Goal: Task Accomplishment & Management: Complete application form

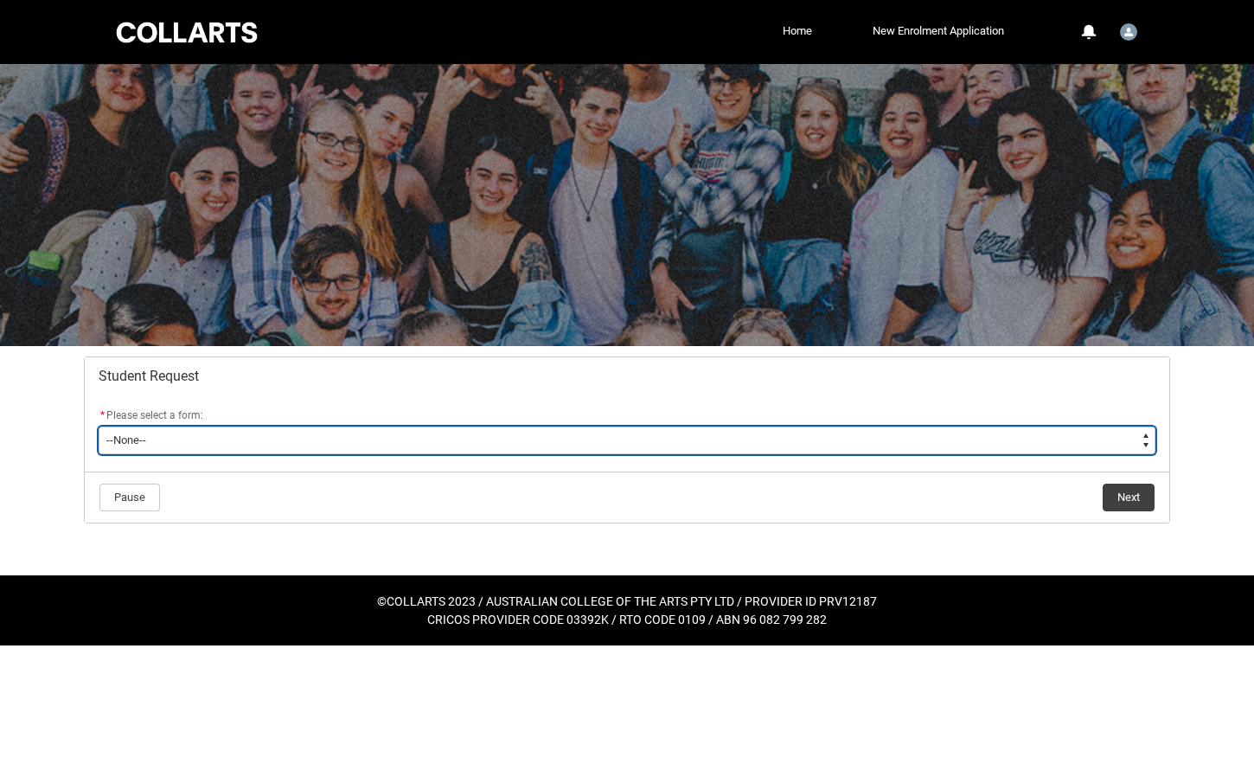
click at [343, 449] on select "--None-- Academic Transcript Application to Appeal Assignment Extension Change …" at bounding box center [627, 440] width 1057 height 28
type lightning-select "Enrolment_Variation_Choice"
click at [99, 426] on select "--None-- Academic Transcript Application to Appeal Assignment Extension Change …" at bounding box center [627, 440] width 1057 height 28
select select "Enrolment_Variation_Choice"
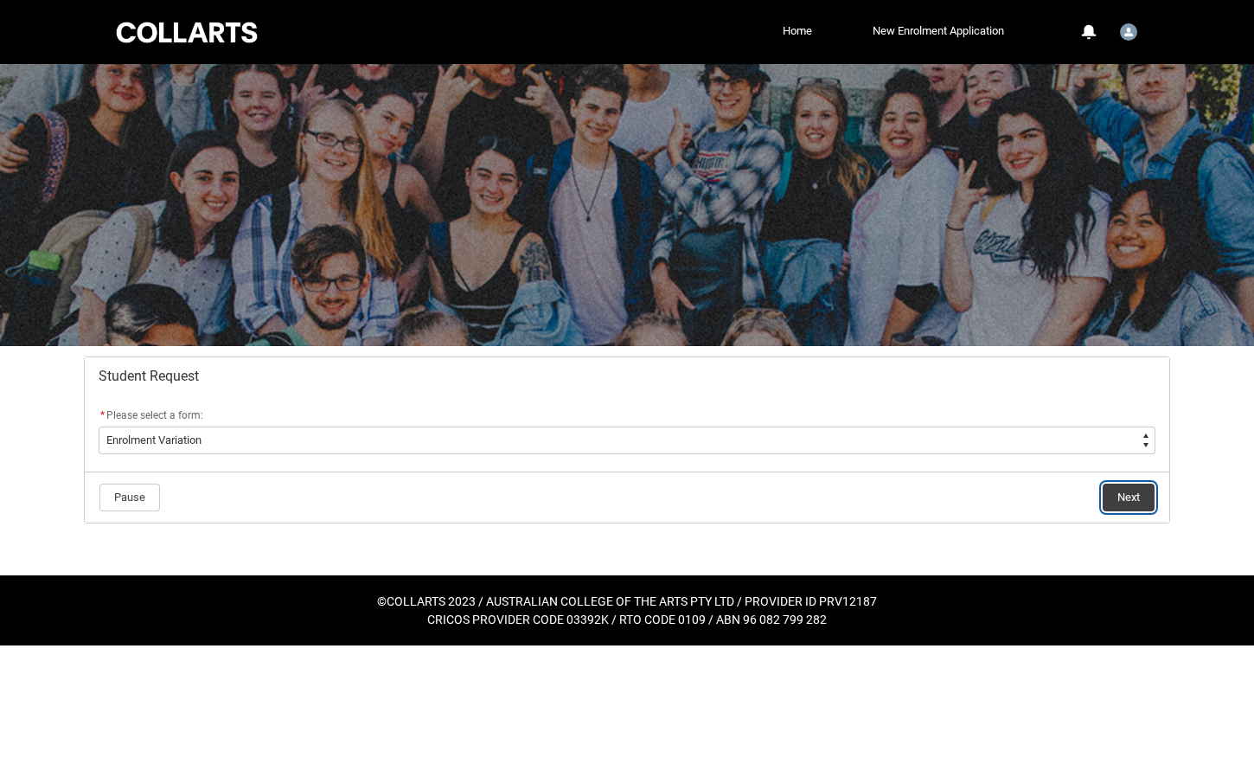
click at [1138, 507] on button "Next" at bounding box center [1129, 498] width 52 height 28
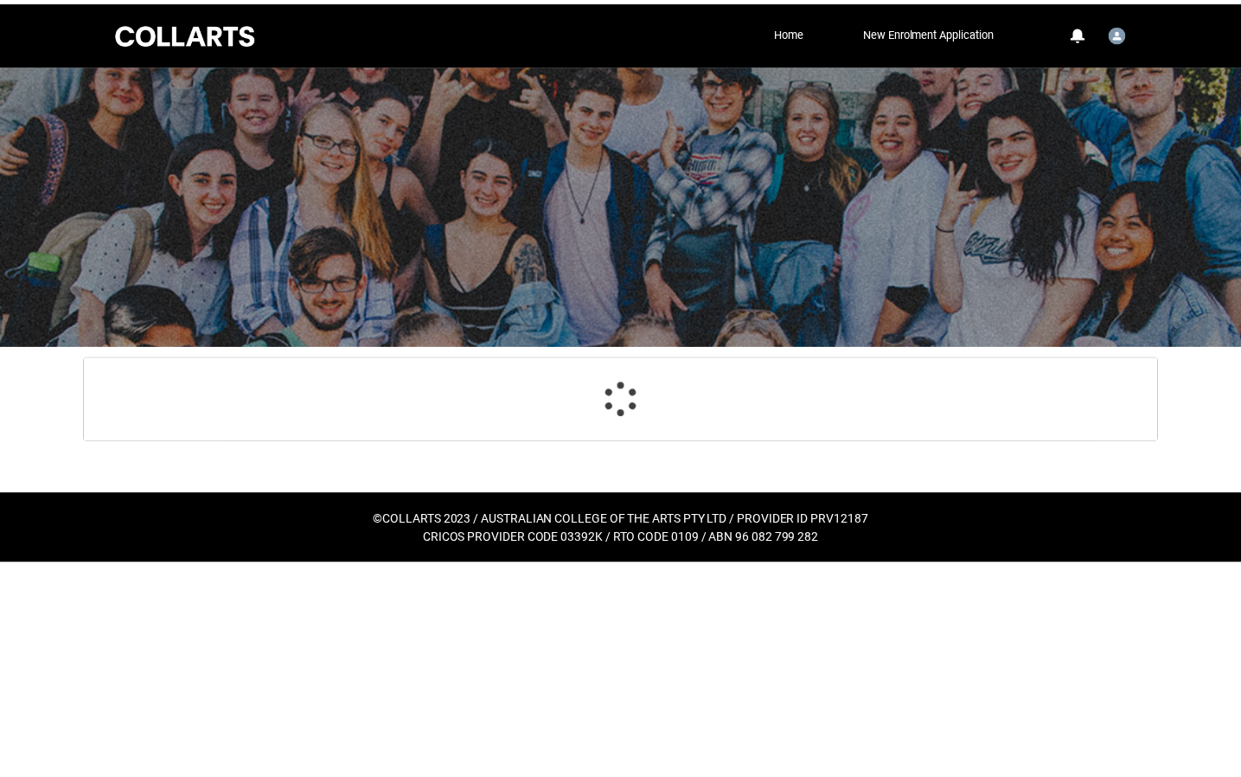
scroll to position [184, 0]
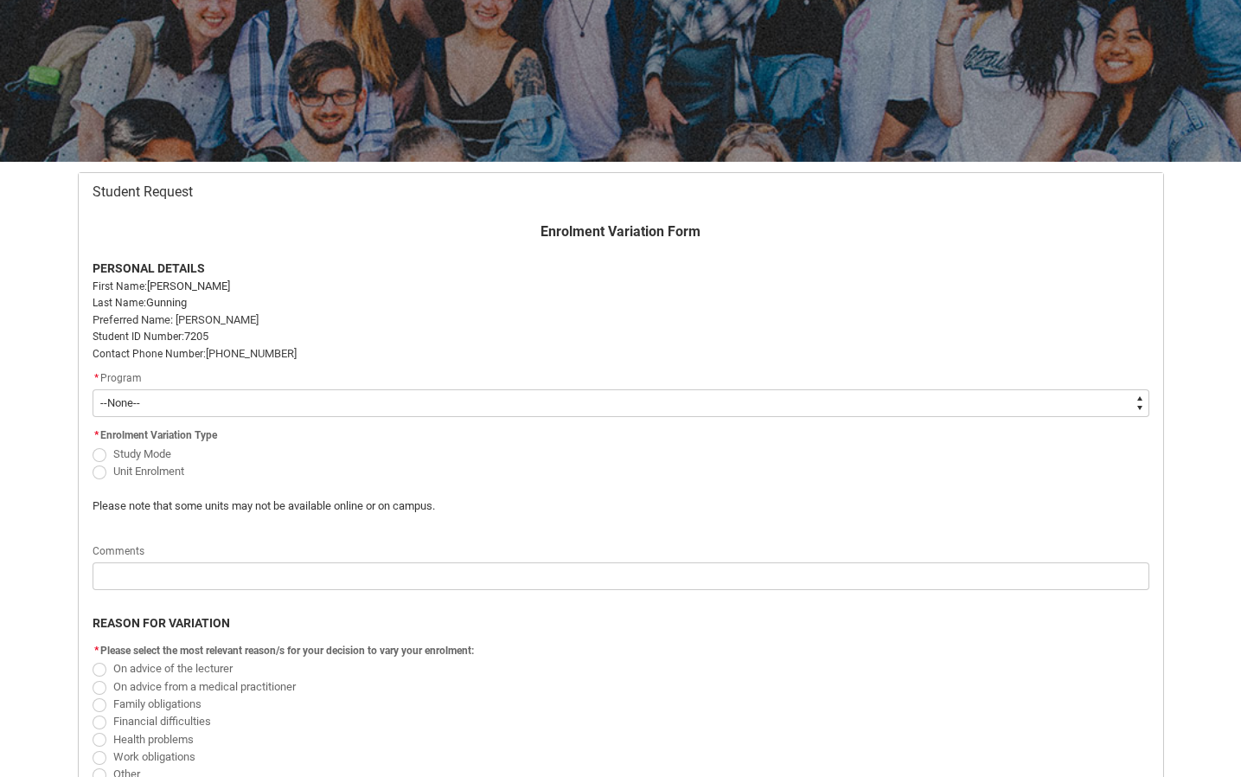
click at [189, 397] on select "--None-- Bachelor of Photography" at bounding box center [621, 403] width 1057 height 28
type lightning-select "recordPicklist_ProgramEnrollment.a0jOZ000003EYMfYAO"
click at [93, 389] on select "--None-- Bachelor of Photography" at bounding box center [621, 403] width 1057 height 28
select select "recordPicklist_ProgramEnrollment.a0jOZ000003EYMfYAO"
click at [95, 472] on span "Redu_Student_Request flow" at bounding box center [100, 472] width 14 height 14
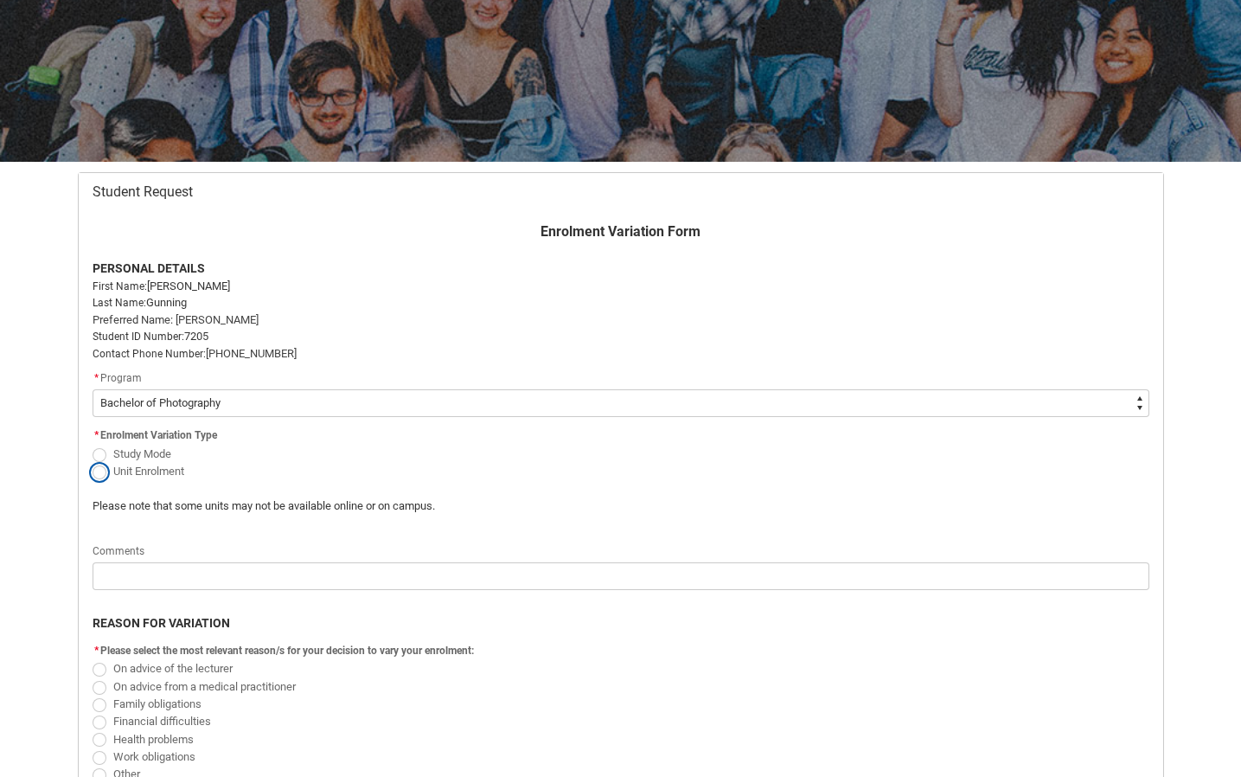
click at [93, 462] on input "Unit Enrolment" at bounding box center [92, 461] width 1 height 1
radio input "true"
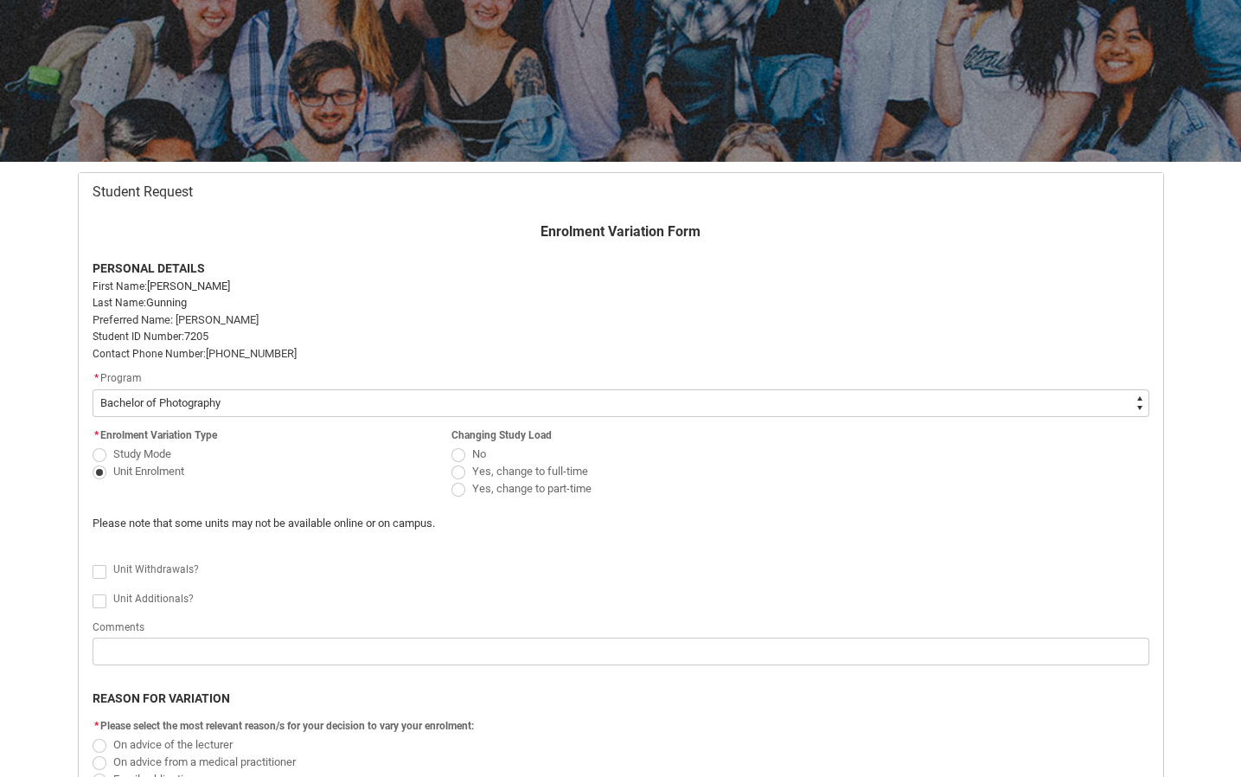
click at [462, 452] on span "Redu_Student_Request flow" at bounding box center [459, 455] width 14 height 14
click at [452, 445] on input "No" at bounding box center [451, 444] width 1 height 1
radio input "true"
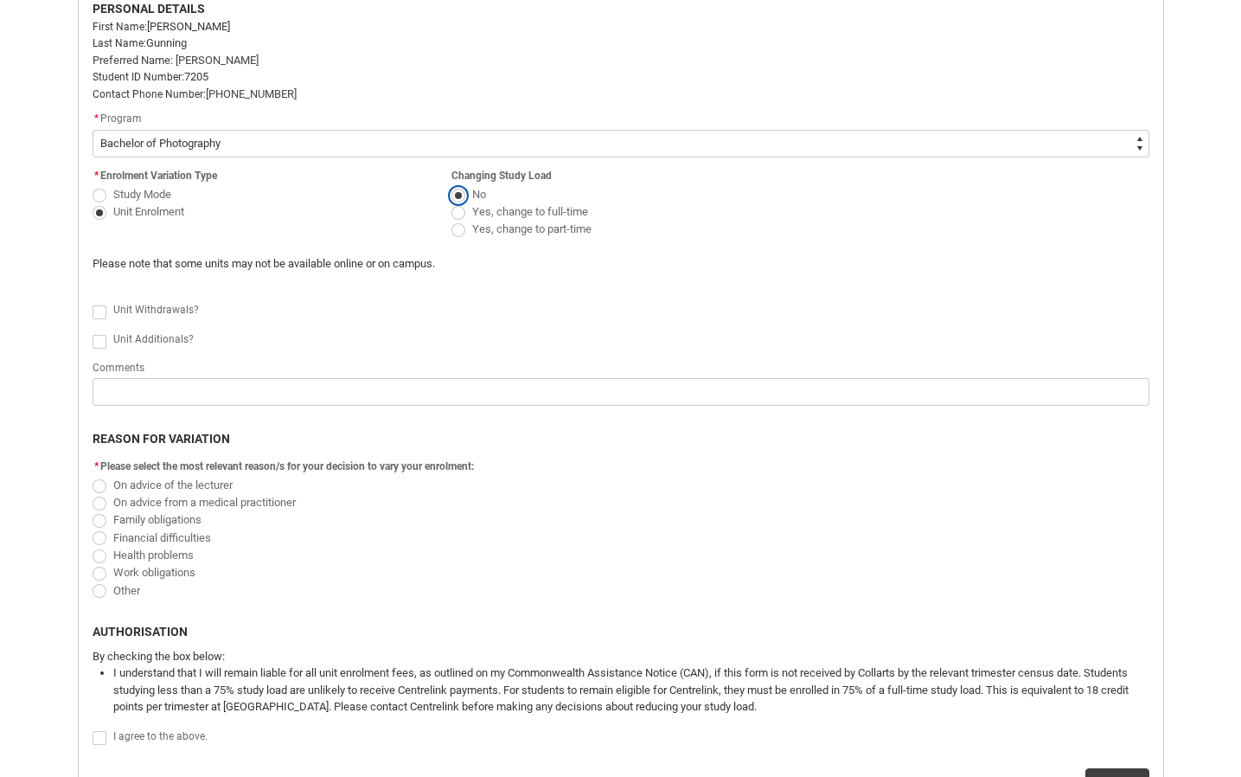
scroll to position [530, 0]
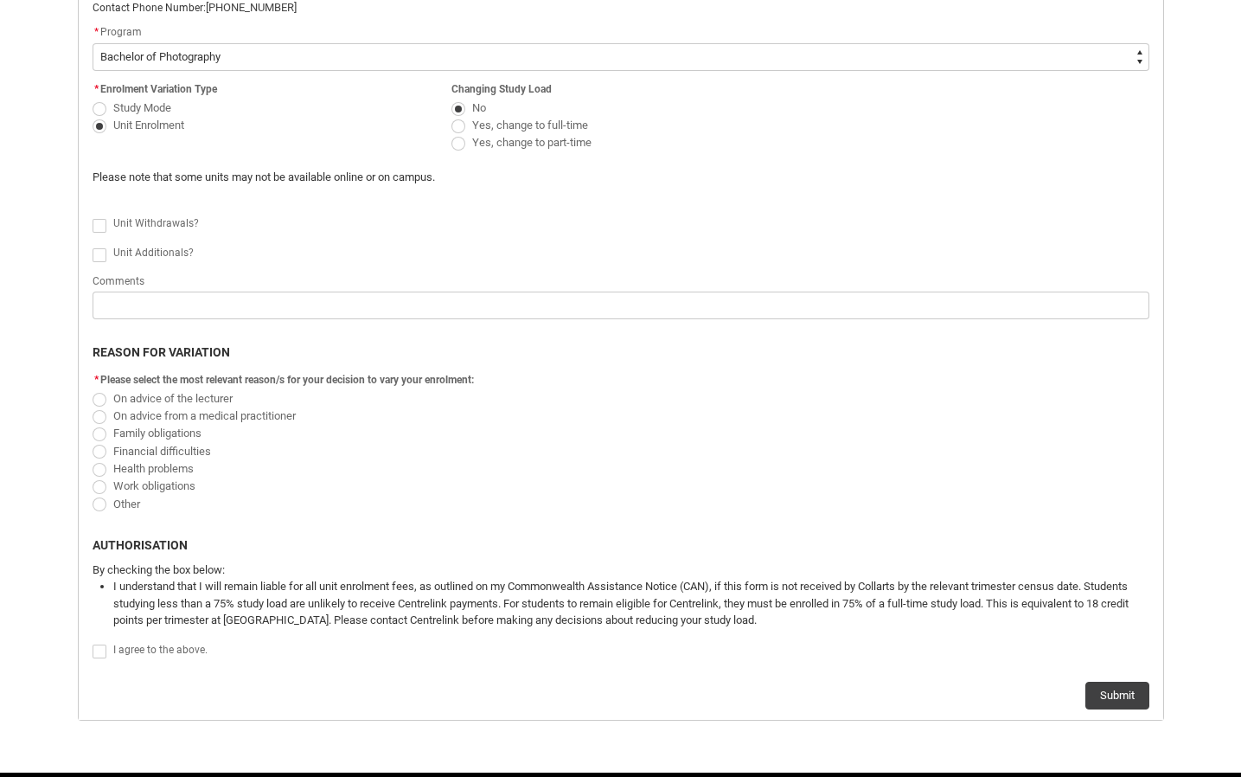
click at [102, 250] on span "Redu_Student_Request flow" at bounding box center [100, 255] width 14 height 14
click at [93, 246] on input "Redu_Student_Request flow" at bounding box center [92, 245] width 1 height 1
type lightning-input "true"
checkbox input "true"
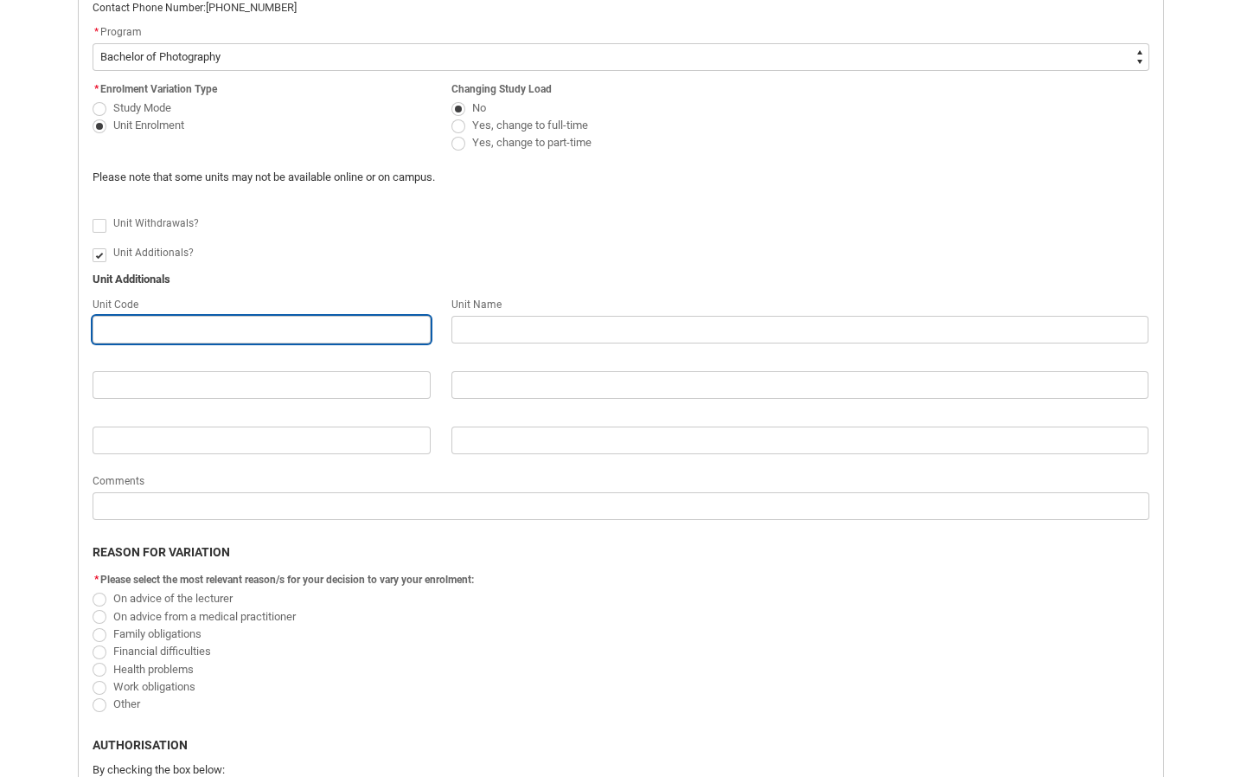
click at [168, 326] on input "Redu_Student_Request flow" at bounding box center [262, 330] width 338 height 28
paste input "TRI 3 2025 CRFIPLS Industry Placement."
type lightning-primitive-input-simple "TRI 3 2025 CRFIPLS Industry Placement."
type input "TRI 3 2025 CRFIPLS Industry Placement."
drag, startPoint x: 160, startPoint y: 330, endPoint x: 82, endPoint y: 331, distance: 77.9
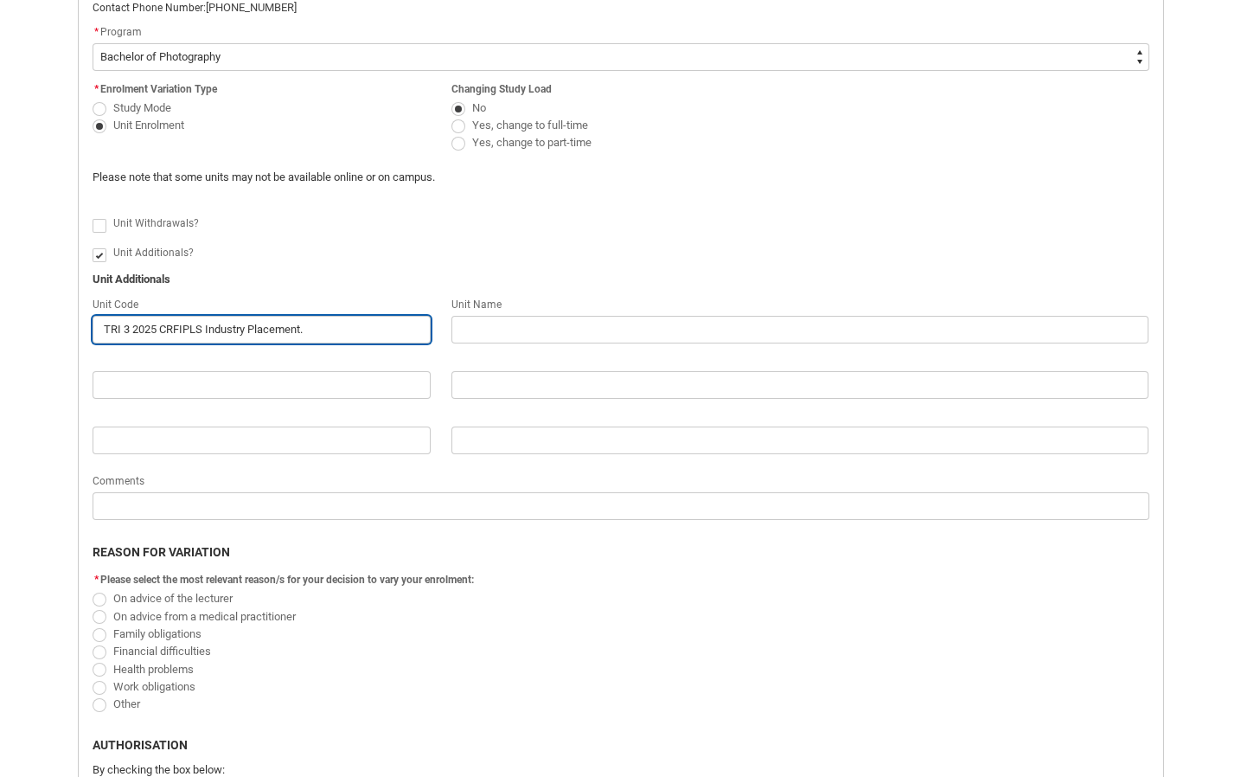
click at [82, 331] on flowruntime-screen-field "Unit Code TRI 3 2025 CRFIPLS Industry Placement." at bounding box center [261, 322] width 359 height 55
type lightning-primitive-input-simple "CRFIPLS Industry Placement."
type input "CRFIPLS Industry Placement."
drag, startPoint x: 147, startPoint y: 331, endPoint x: 275, endPoint y: 333, distance: 128.0
click at [275, 333] on input "CRFIPLS Industry Placement." at bounding box center [262, 330] width 338 height 28
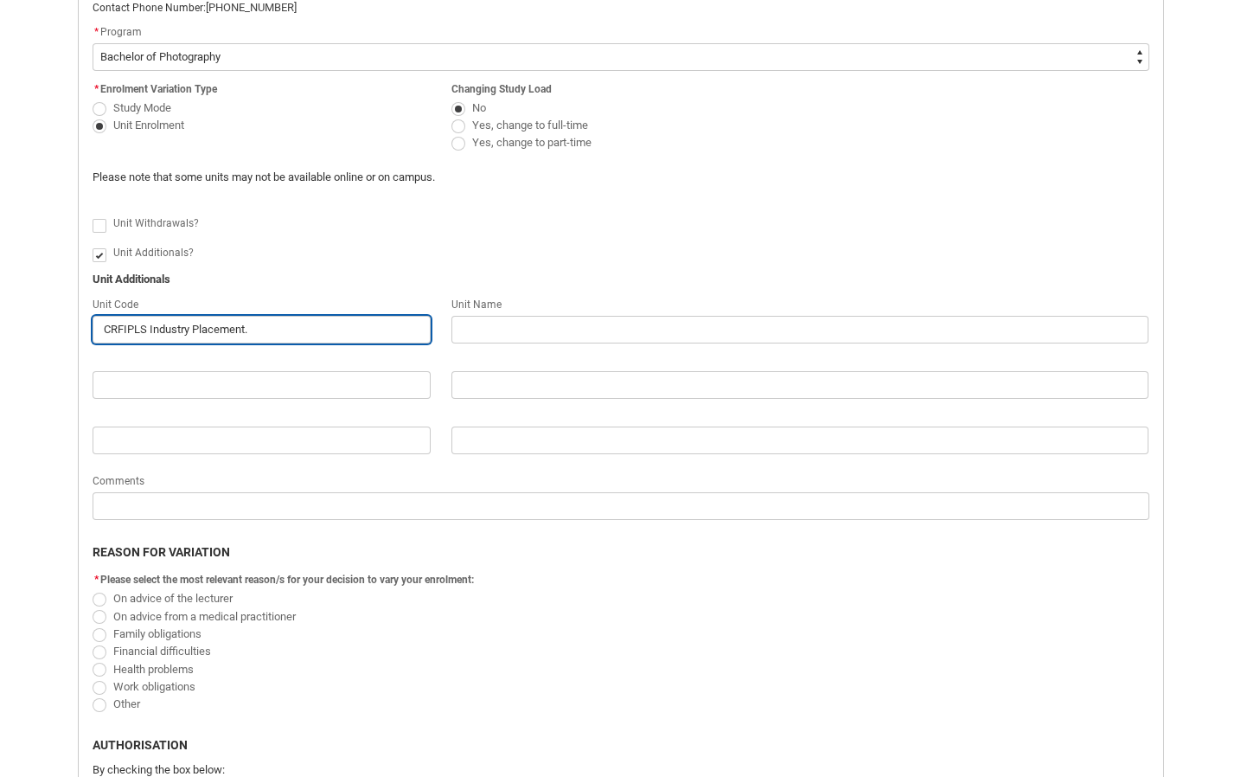
type lightning-primitive-input-simple "CRFIPLS"
type input "CRFIPLS"
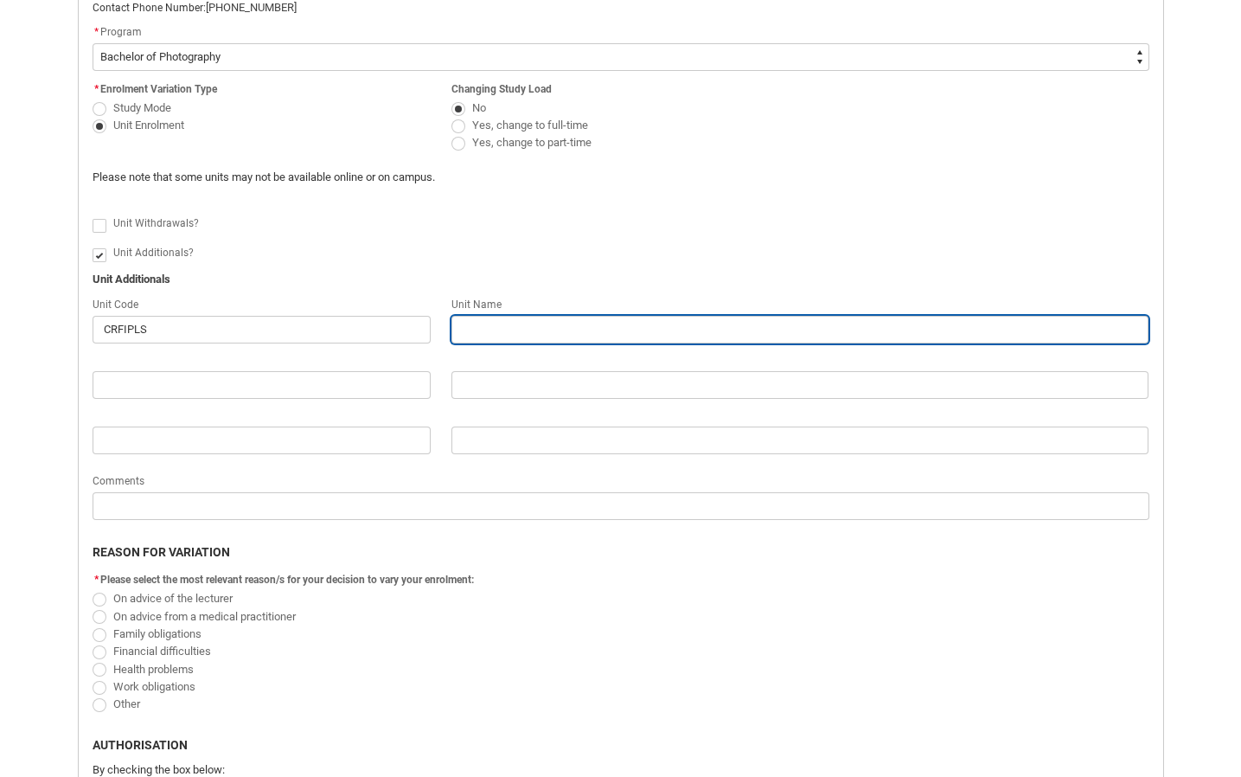
click at [489, 337] on input "Redu_Student_Request flow" at bounding box center [801, 330] width 698 height 28
paste input "TRI 3 2025 CRFIPLS Industry Placement."
type lightning-primitive-input-simple "TRI 3 2025 CRFIPLS Industry Placement."
type input "TRI 3 2025 CRFIPLS Industry Placement."
type lightning-primitive-input-simple "TRI 3 2025 CRFIPLS Industry Placement"
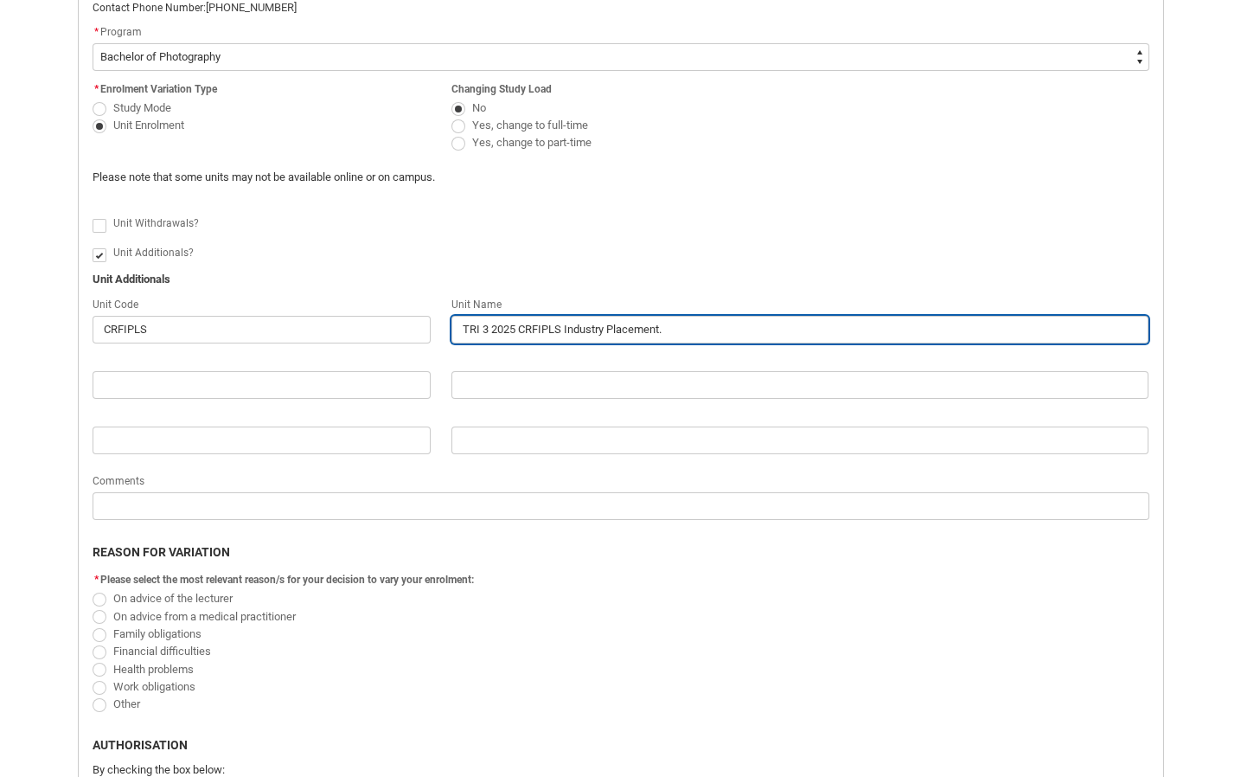
type input "TRI 3 2025 CRFIPLS Industry Placement"
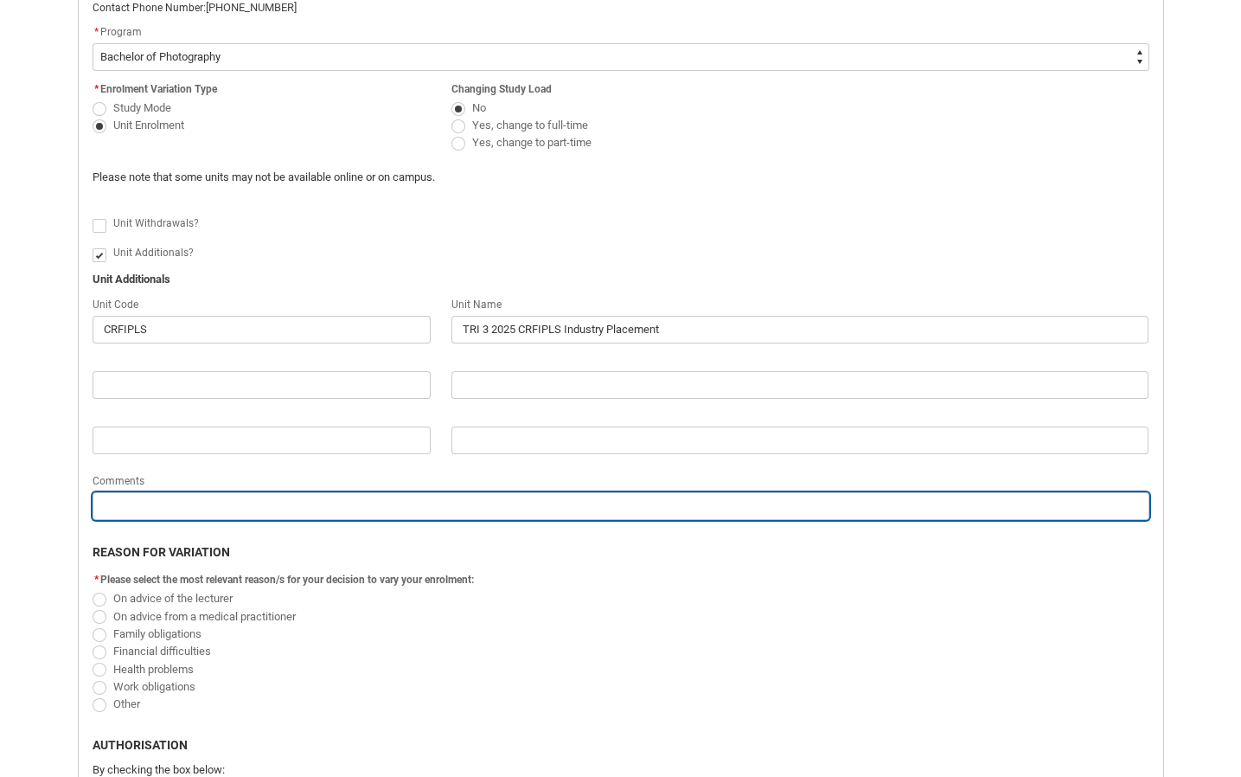
click at [249, 511] on input "Redu_Student_Request flow" at bounding box center [621, 506] width 1057 height 28
type lightning-primitive-input-simple "S"
type input "S"
type lightning-primitive-input-simple "St"
type input "St"
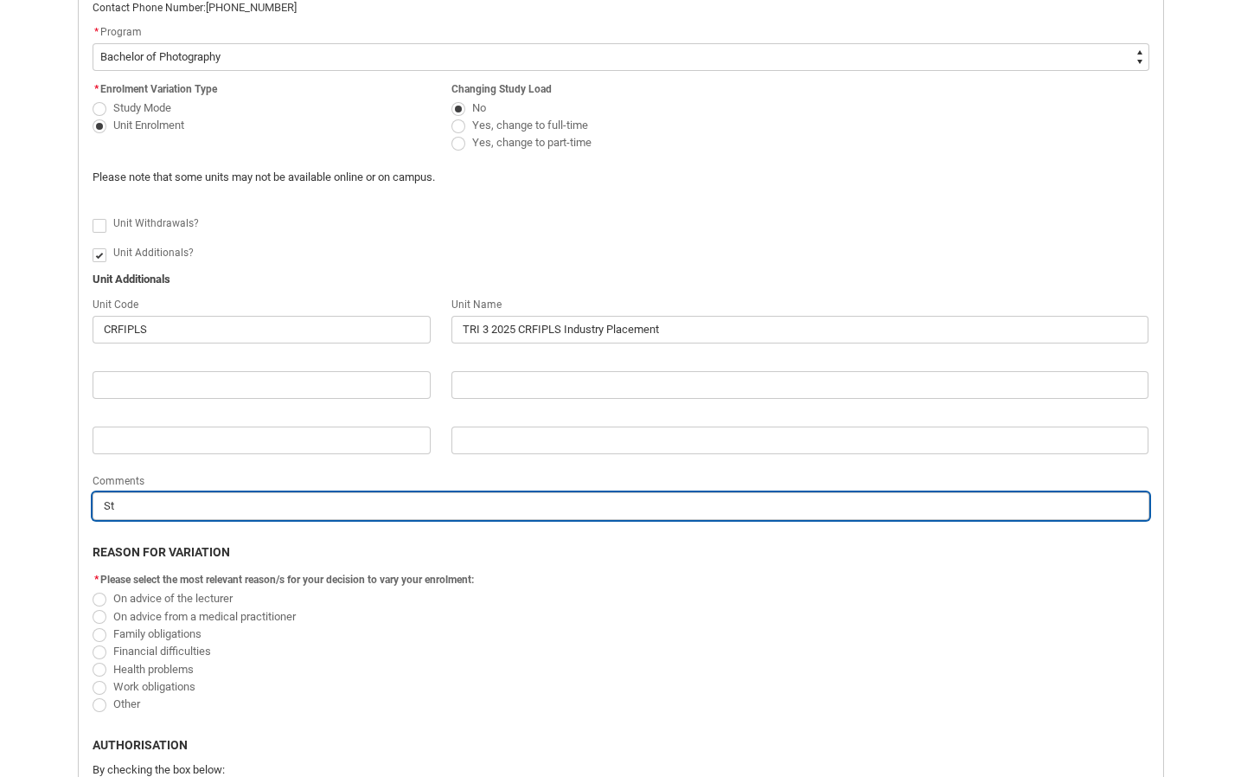
type lightning-primitive-input-simple "Stu"
type input "Stu"
type lightning-primitive-input-simple "Stud"
type input "Stud"
type lightning-primitive-input-simple "Study"
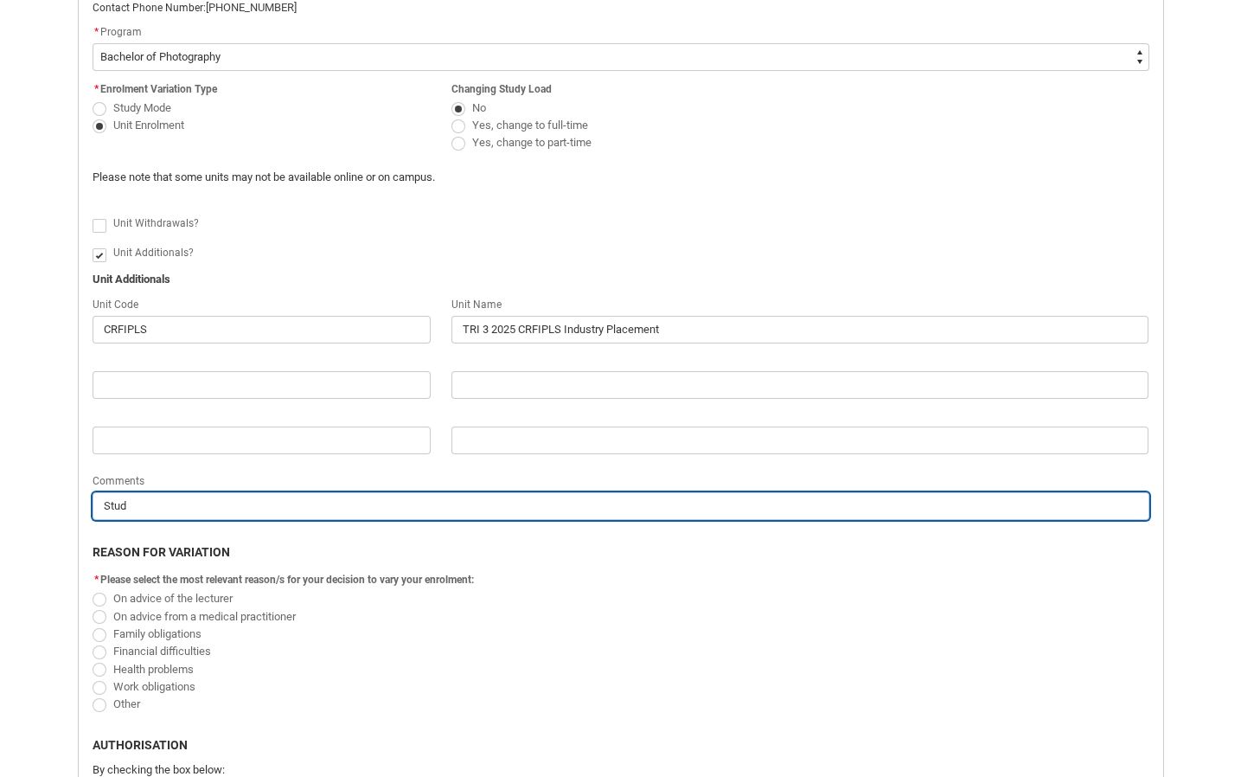
type input "Study"
type lightning-primitive-input-simple "Studyi"
type input "Studyi"
type lightning-primitive-input-simple "Studyin"
type input "Studyin"
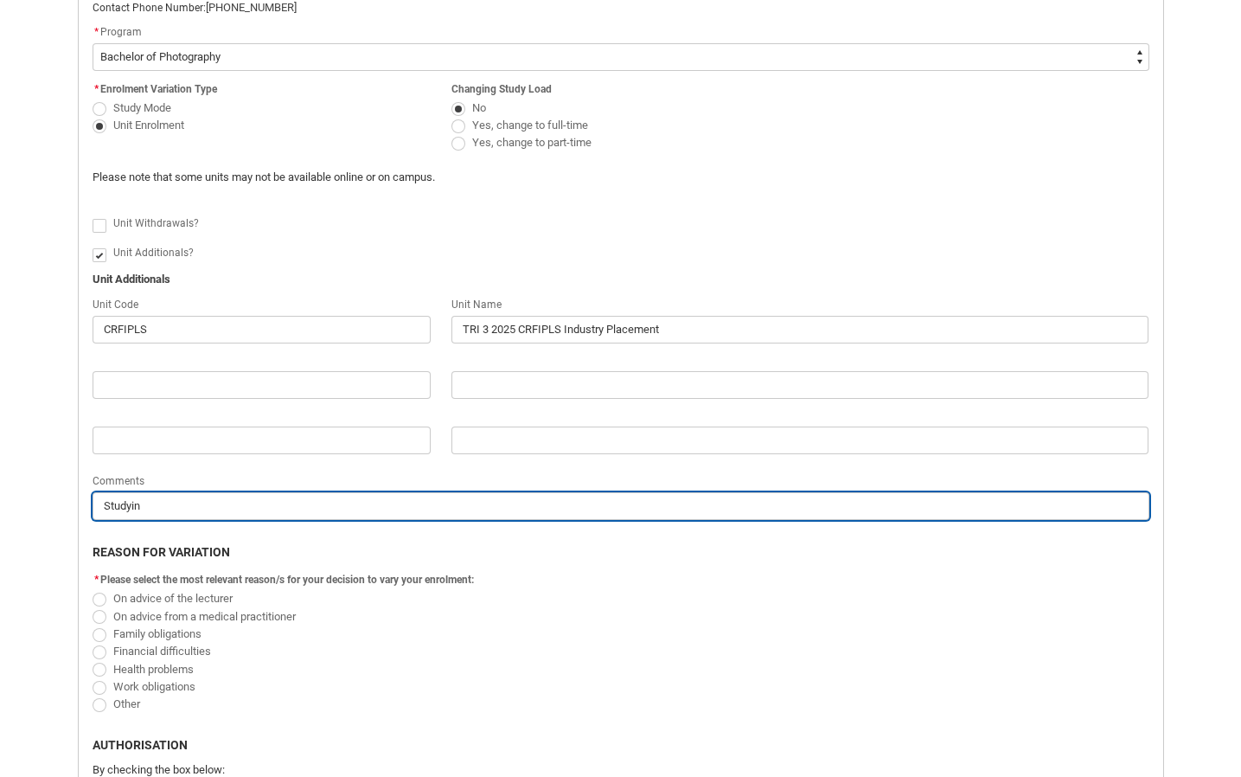
type lightning-primitive-input-simple "Studying"
type input "Studying"
type lightning-primitive-input-simple "Studying"
type input "Studying"
type lightning-primitive-input-simple "Studying"
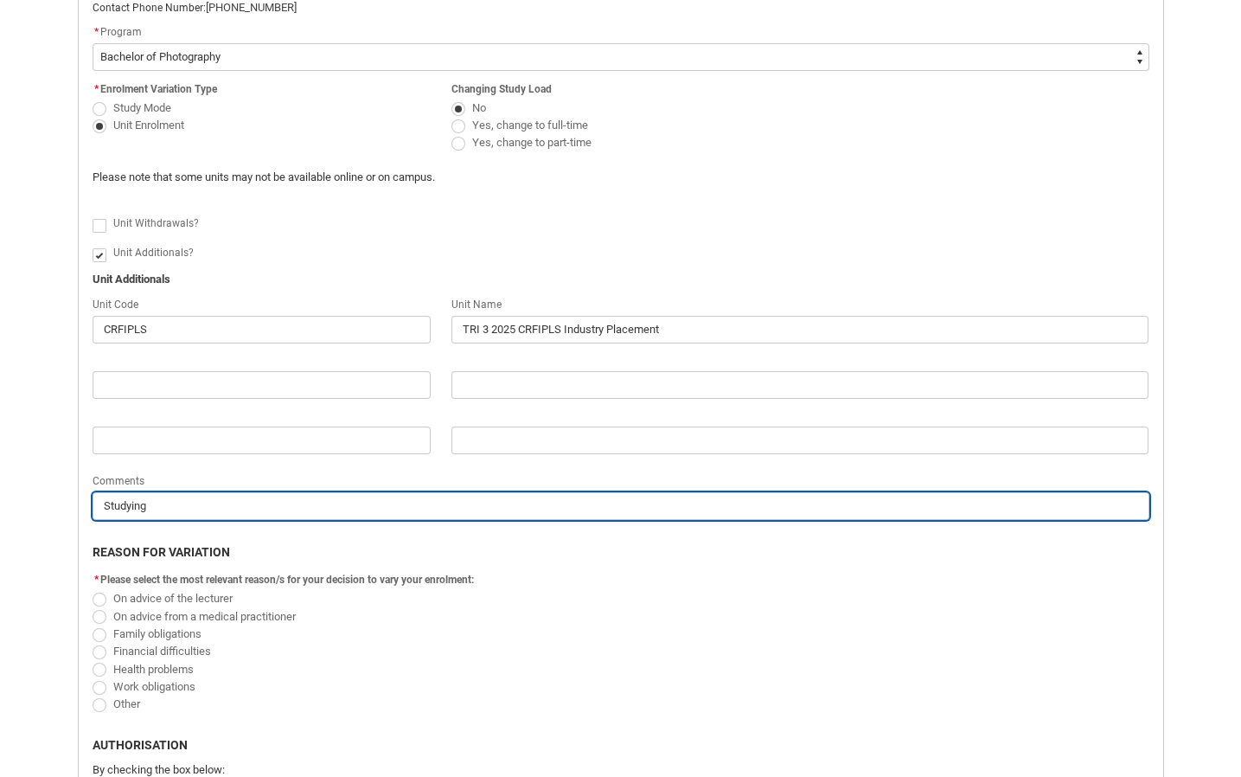
type input "Studying"
type lightning-primitive-input-simple "Studyin"
type input "Studyin"
type lightning-primitive-input-simple "Studyi"
type input "Studyi"
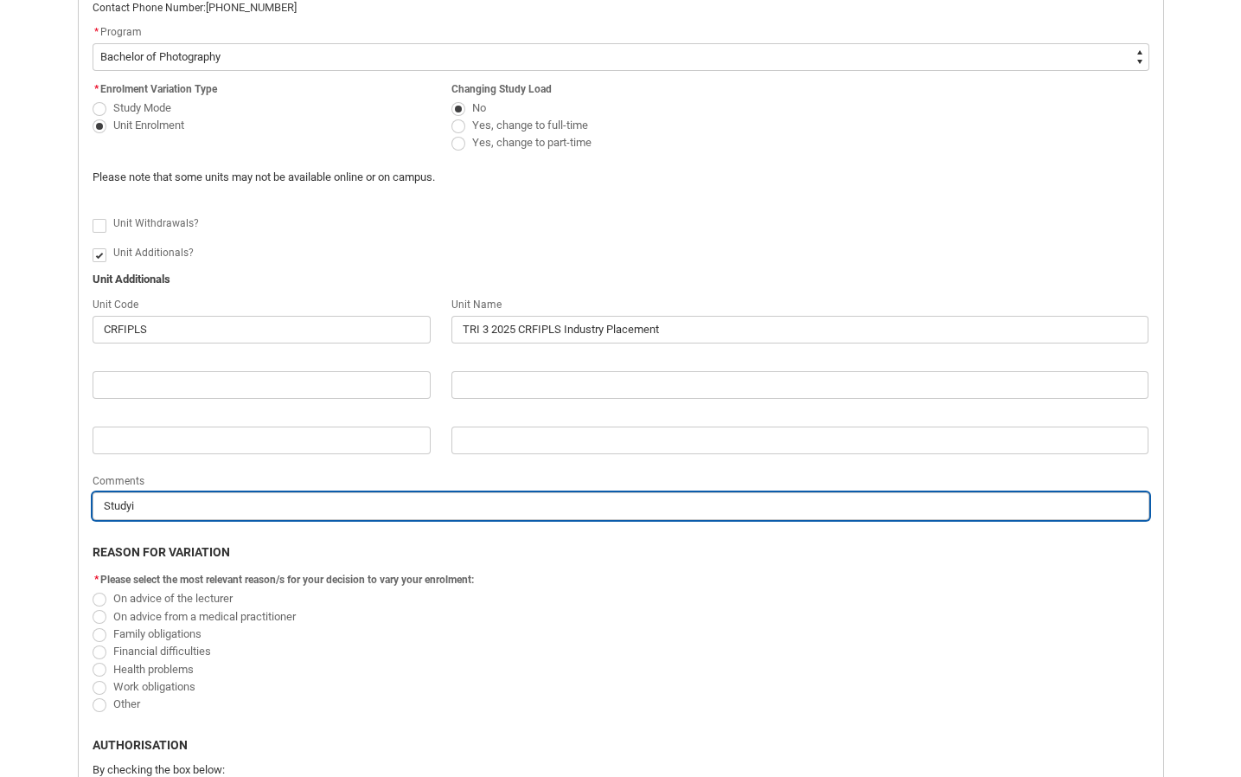
type lightning-primitive-input-simple "Study"
type input "Study"
type lightning-primitive-input-simple "Stud"
type input "Stud"
type lightning-primitive-input-simple "Stu"
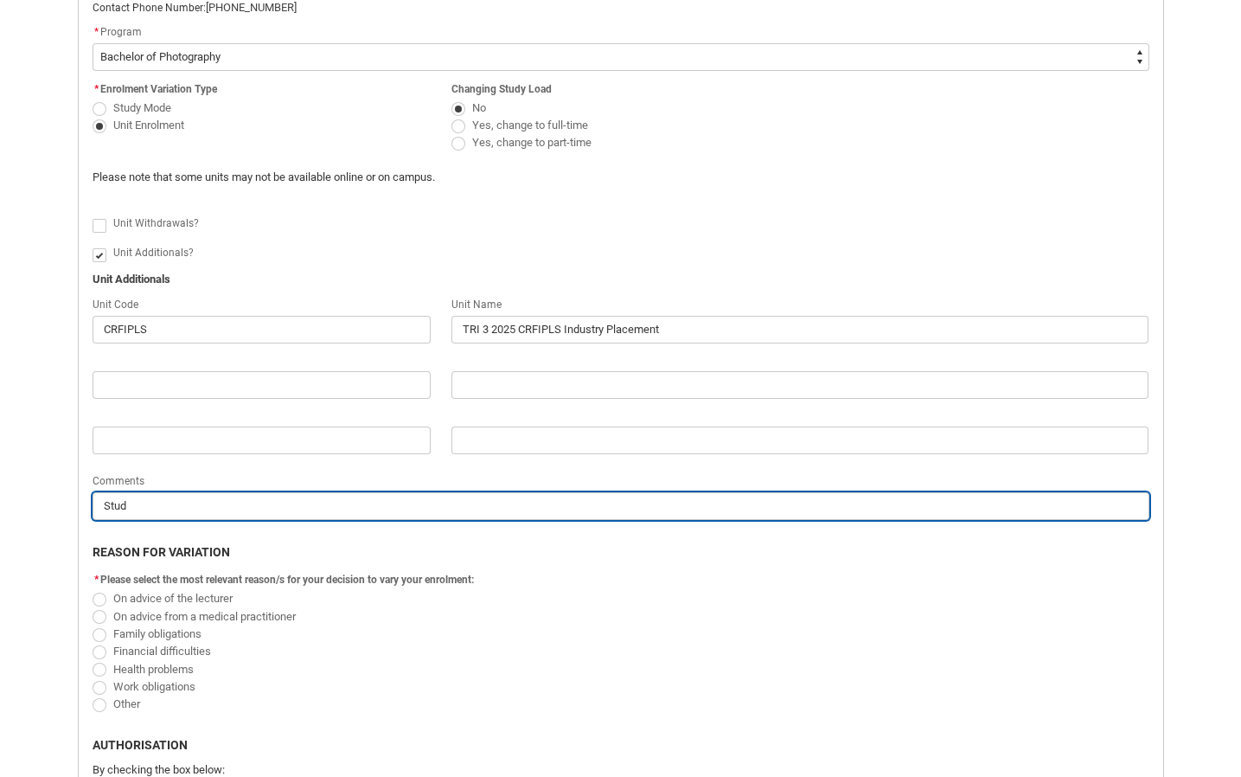
type input "Stu"
type lightning-primitive-input-simple "St"
type input "St"
type lightning-primitive-input-simple "S"
type input "S"
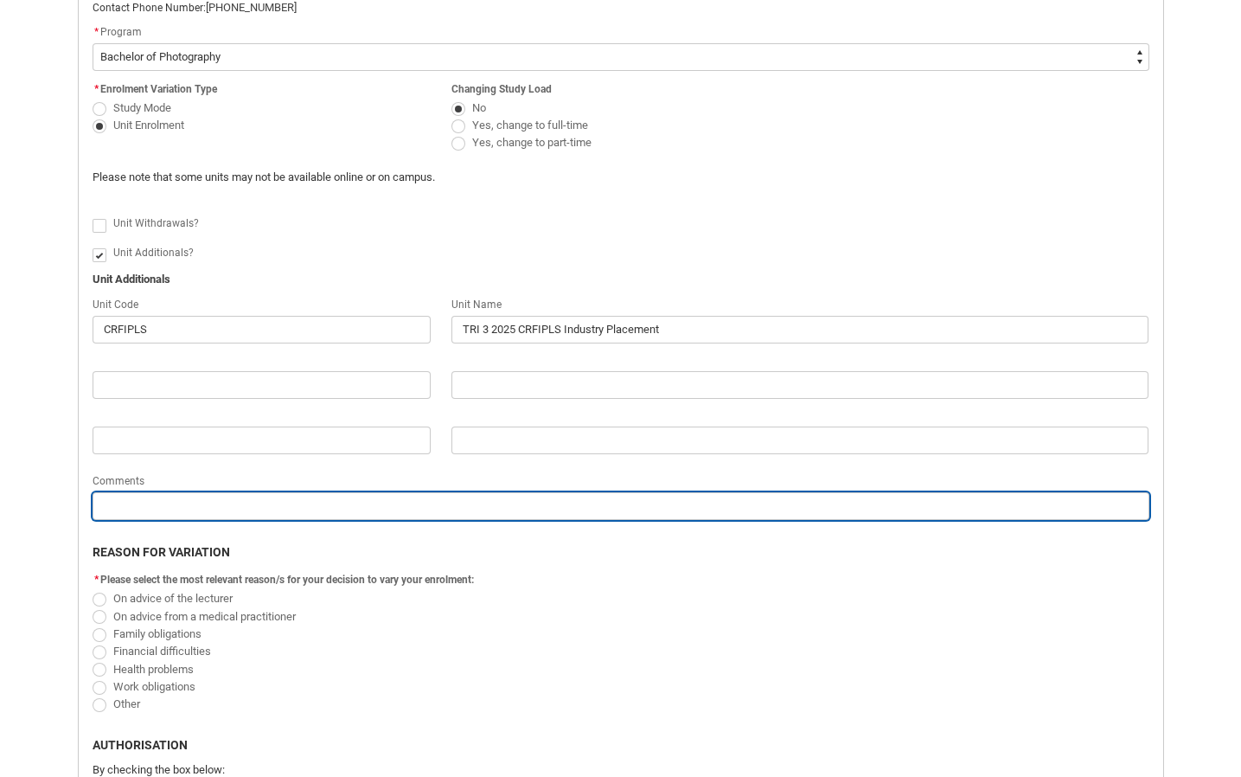
type lightning-primitive-input-simple "I"
type input "I"
type lightning-primitive-input-simple "I"
type input "I"
type lightning-primitive-input-simple "I a"
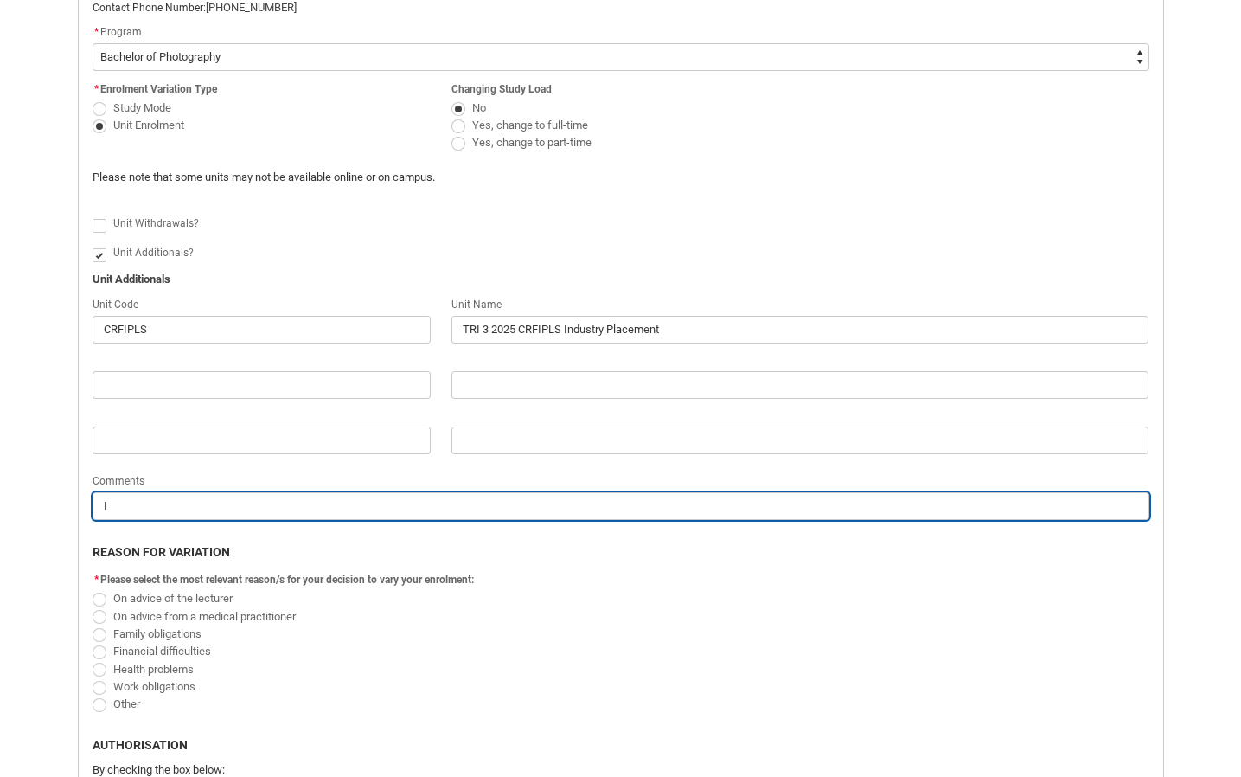
type input "I a"
type lightning-primitive-input-simple "I am"
type input "I am"
type lightning-primitive-input-simple "I am"
type input "I am"
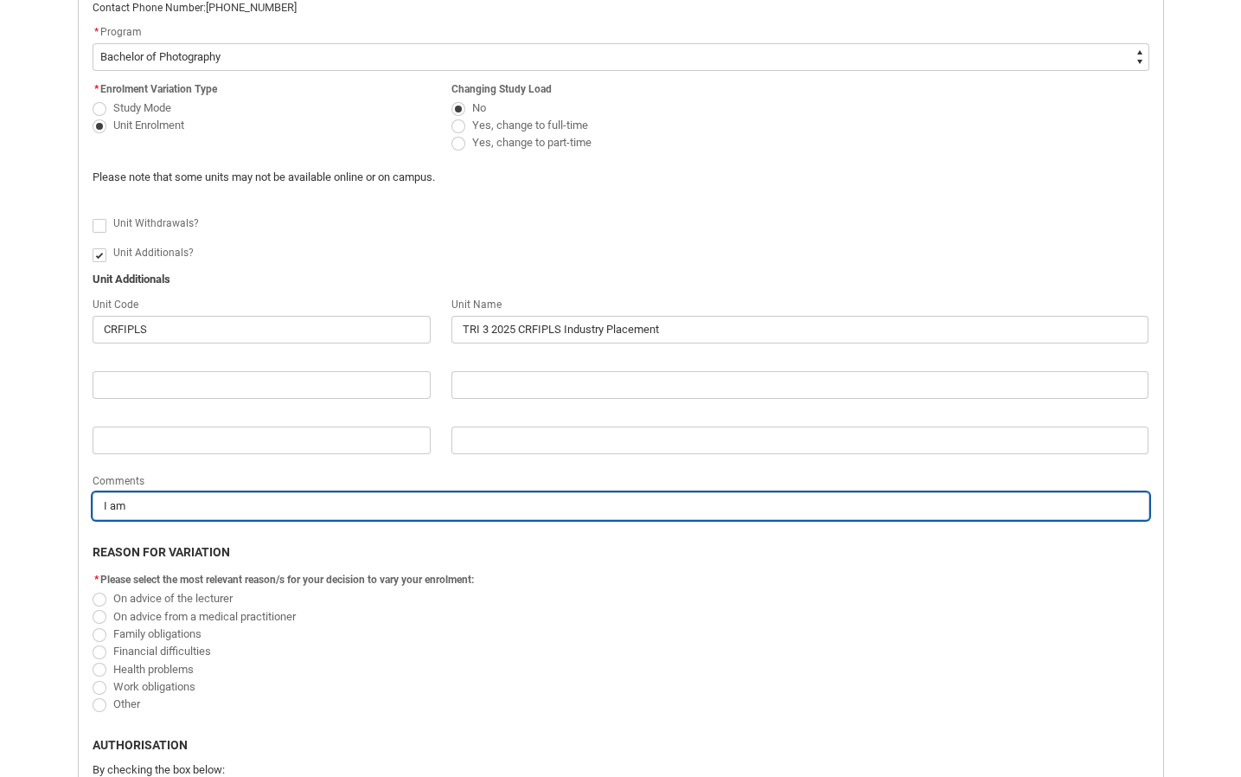
type lightning-primitive-input-simple "I am c"
type input "I am c"
type lightning-primitive-input-simple "I am c"
type input "I am c"
type lightning-primitive-input-simple "I am c"
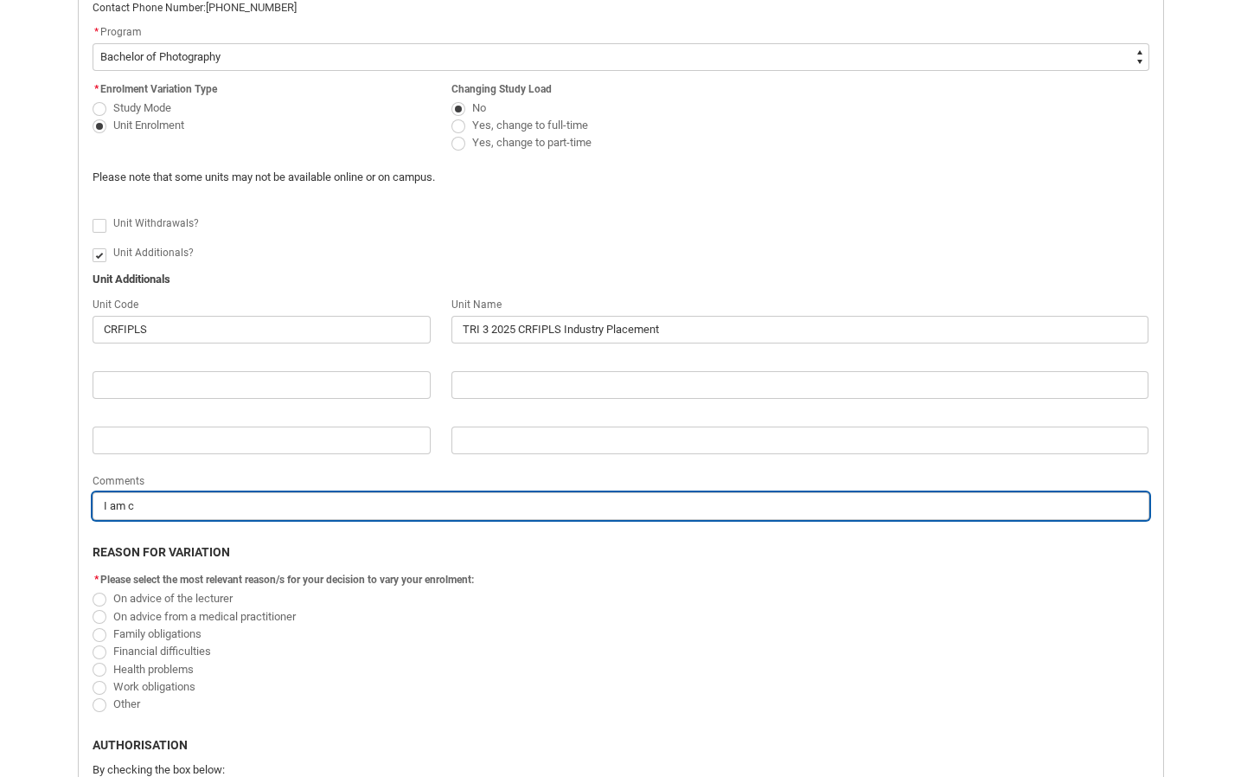
type input "I am c"
type lightning-primitive-input-simple "I am cu"
type input "I am cu"
type lightning-primitive-input-simple "I am cur"
type input "I am cur"
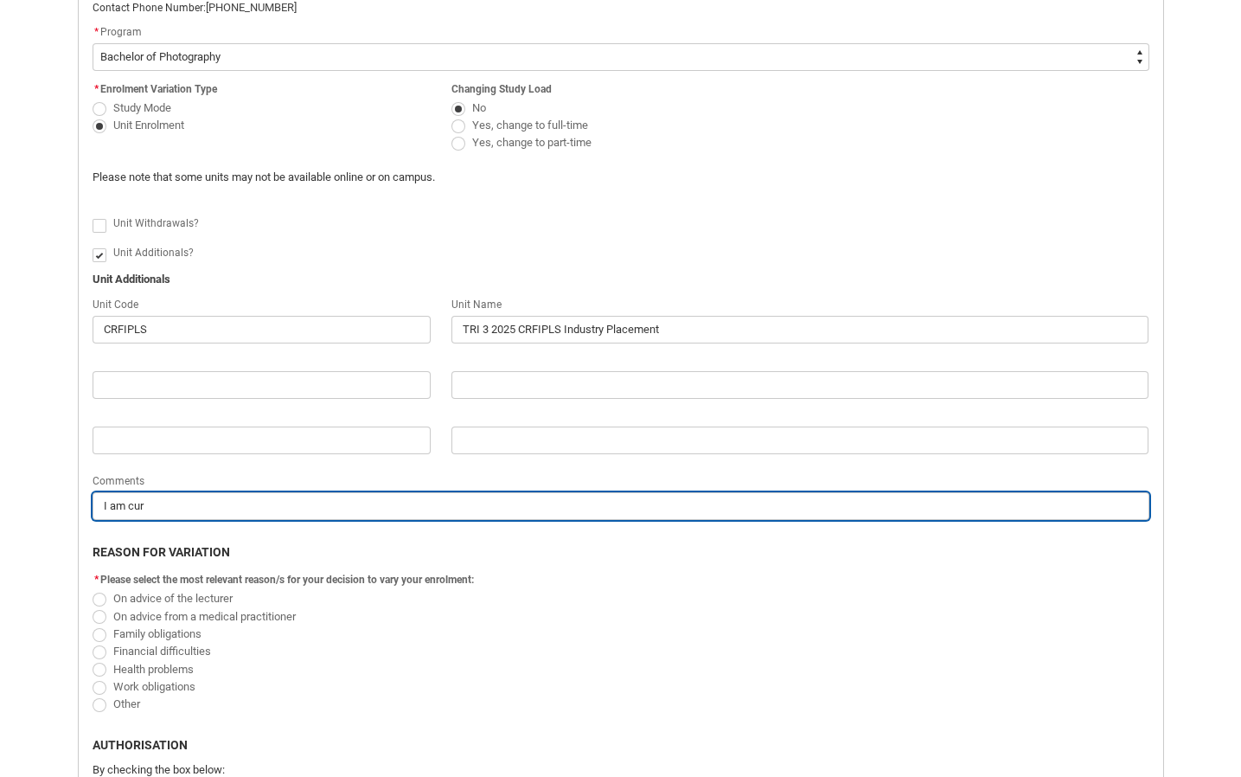
type lightning-primitive-input-simple "I am cure"
type input "I am cure"
type lightning-primitive-input-simple "I am curen"
type input "I am curen"
type lightning-primitive-input-simple "I am curent"
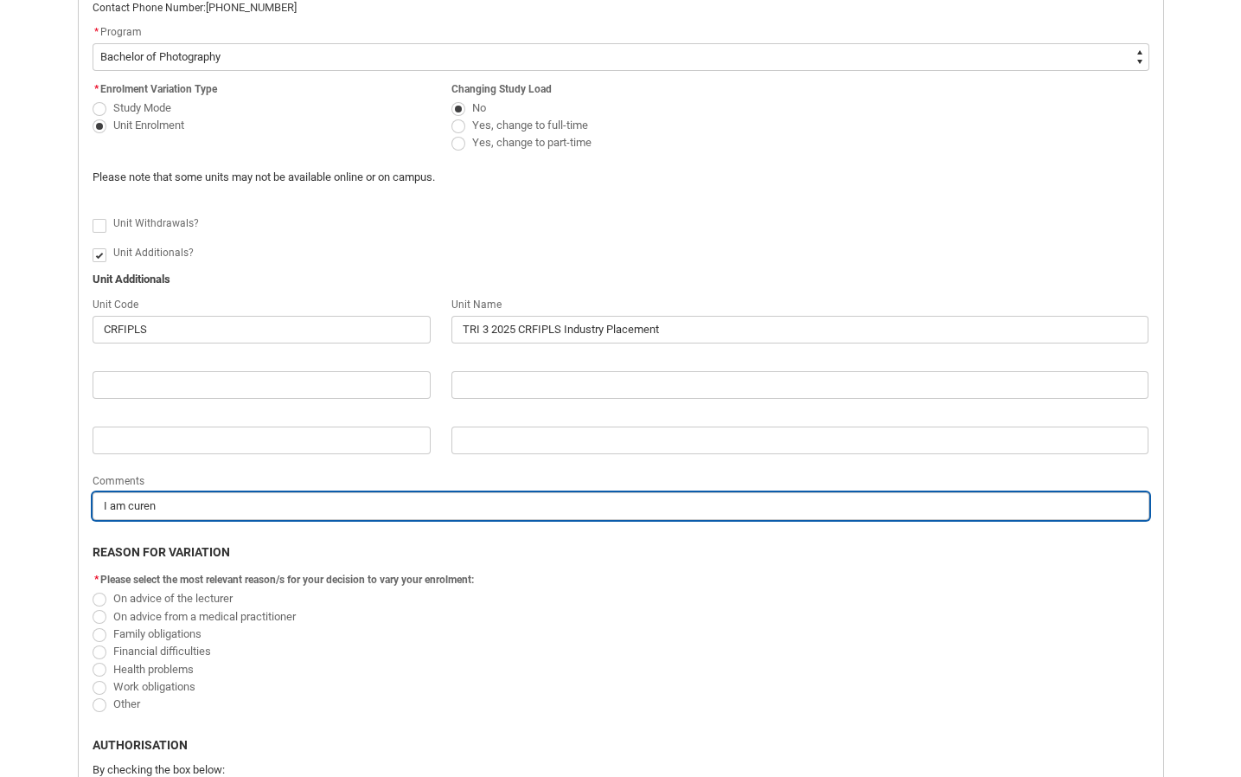
type input "I am curent"
type lightning-primitive-input-simple "I am curentl"
type input "I am curentl"
type lightning-primitive-input-simple "I am curently"
type input "I am curently"
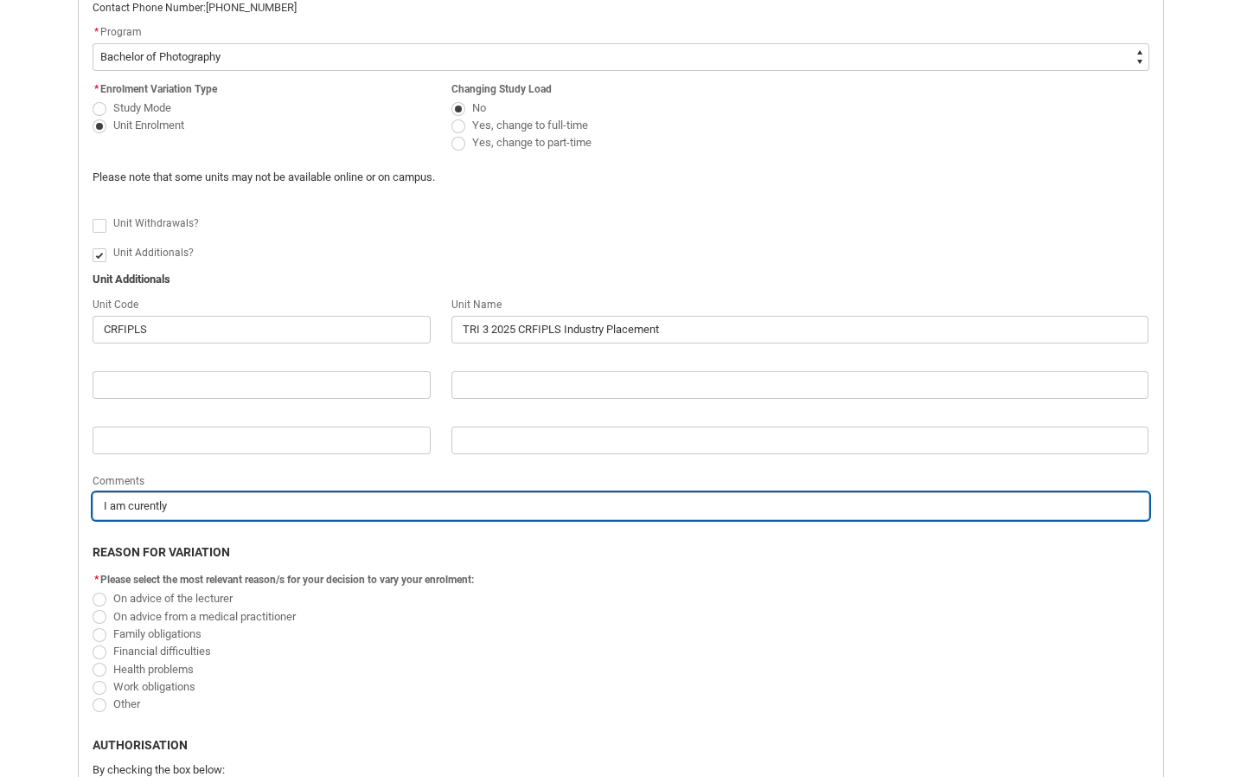
type lightning-primitive-input-simple "I am curently"
type input "I am curently"
type lightning-primitive-input-simple "I am curently s"
type input "I am curently s"
type lightning-primitive-input-simple "I am curently st"
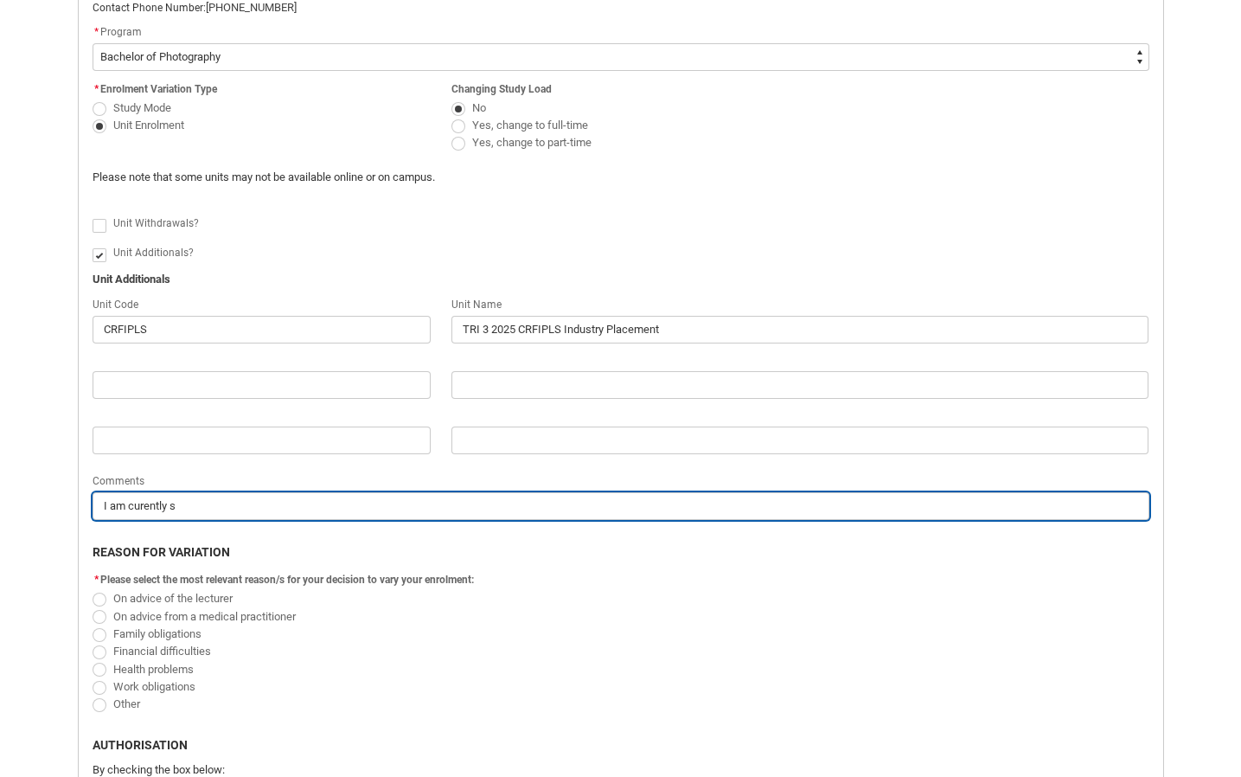
type input "I am curently st"
type lightning-primitive-input-simple "I am curently str"
type input "I am curently str"
type lightning-primitive-input-simple "I am curently st"
type input "I am curently st"
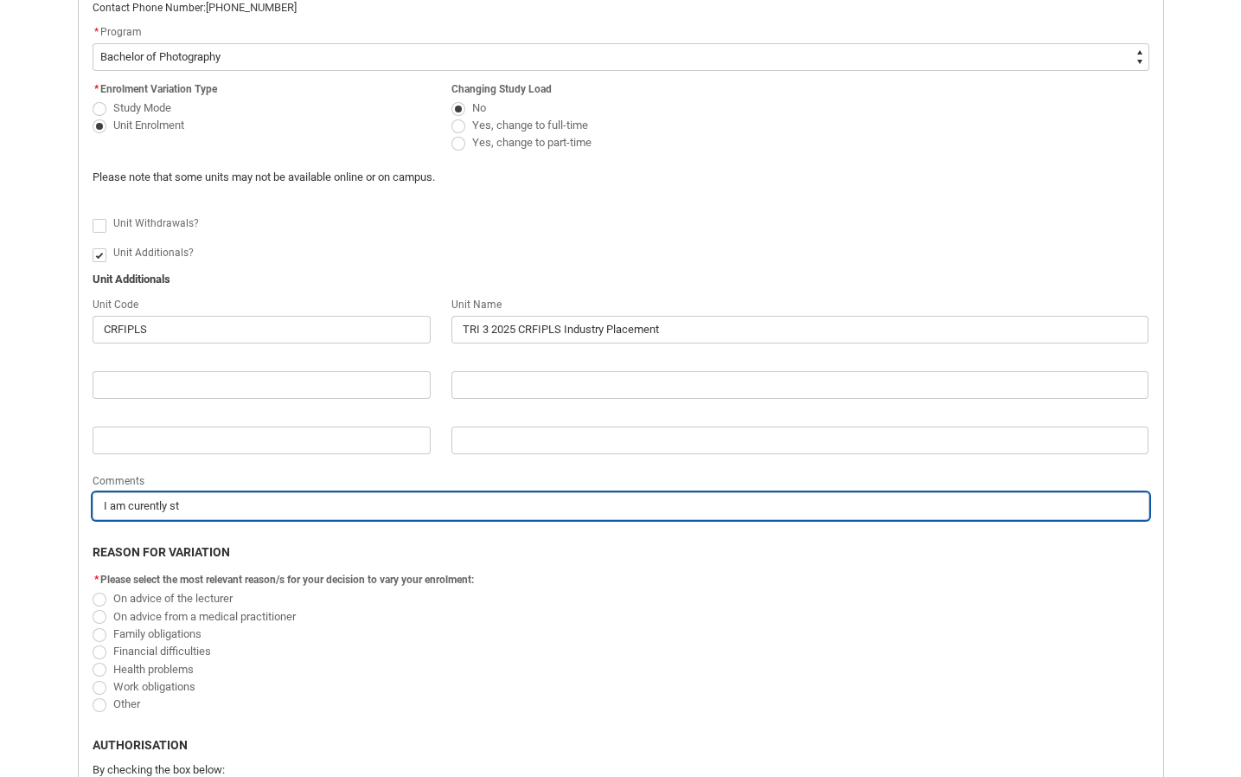
type lightning-primitive-input-simple "I am curently stu"
type input "I am curently stu"
type lightning-primitive-input-simple "I am curently stud"
type input "I am curently stud"
type lightning-primitive-input-simple "I am curently study"
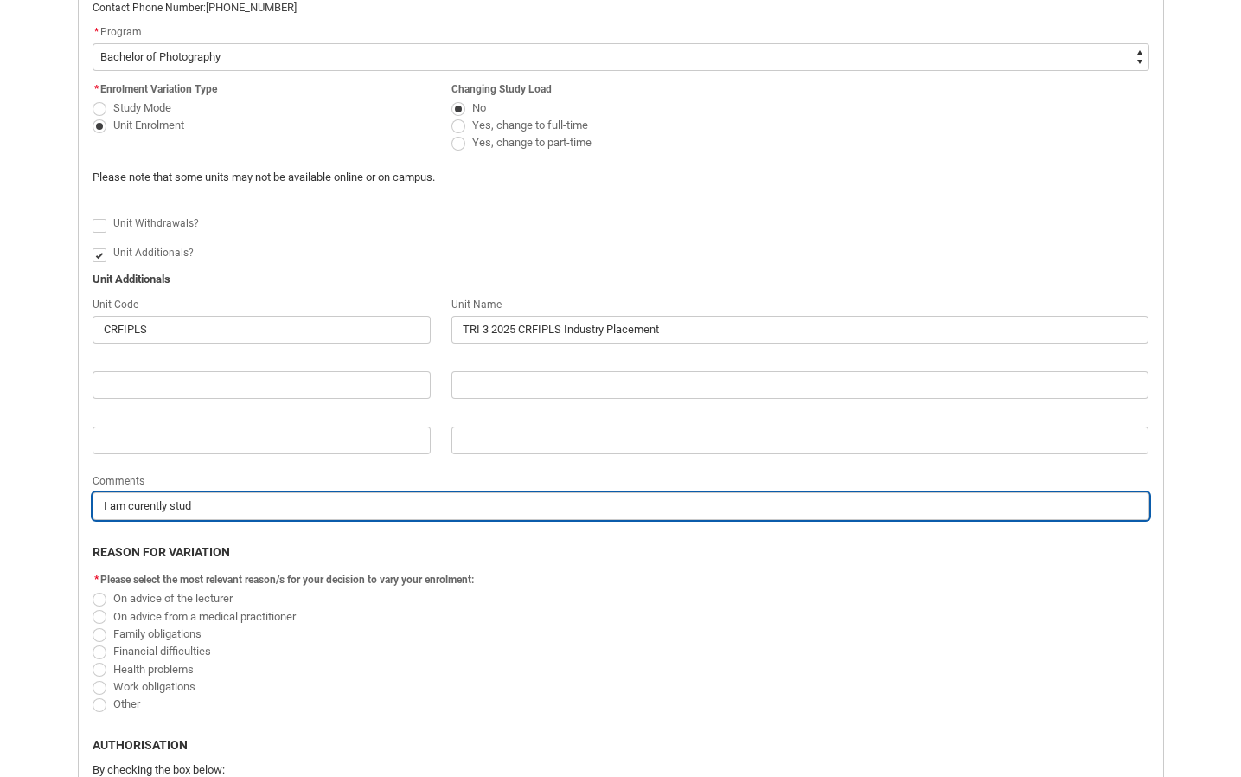
type input "I am curently study"
type lightning-primitive-input-simple "I am curently studyi"
type input "I am curently studyi"
type lightning-primitive-input-simple "I am curently studyin"
type input "I am curently studyin"
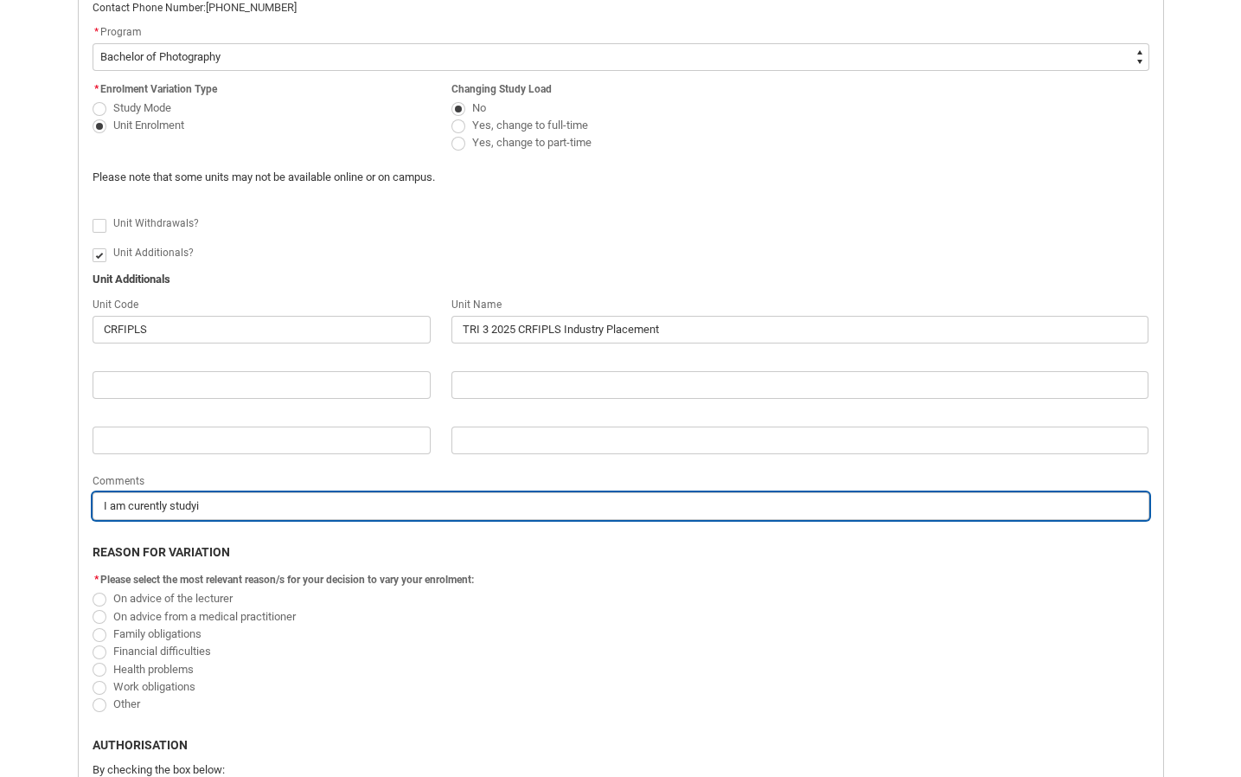
type lightning-primitive-input-simple "I am curently studyinb"
type input "I am curently studyinb"
type lightning-primitive-input-simple "I am curently studyinbg"
type input "I am curently studyinbg"
type lightning-primitive-input-simple "I am curently studyinbg"
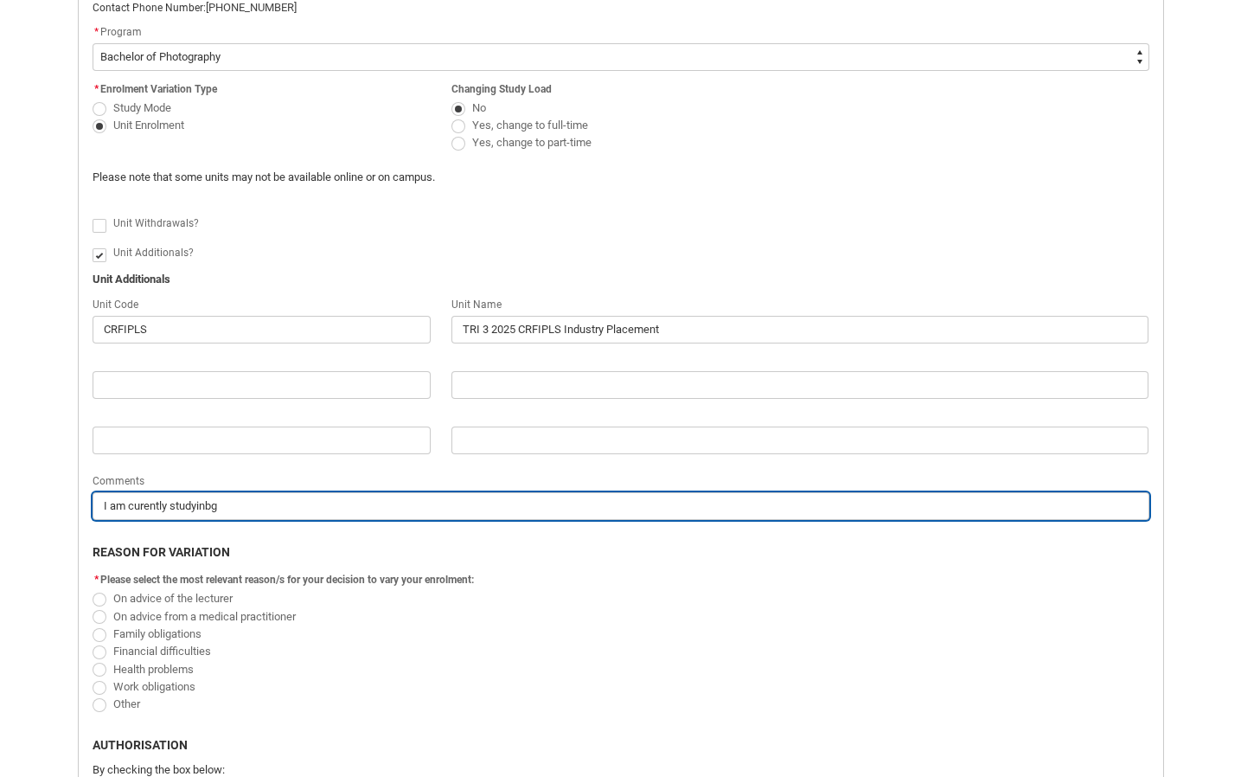
type input "I am curently studyinbg"
type lightning-primitive-input-simple "I am curently studyinbg o"
type input "I am curently studyinbg o"
type lightning-primitive-input-simple "I am curently studyinbg on"
type input "I am curently studyinbg on"
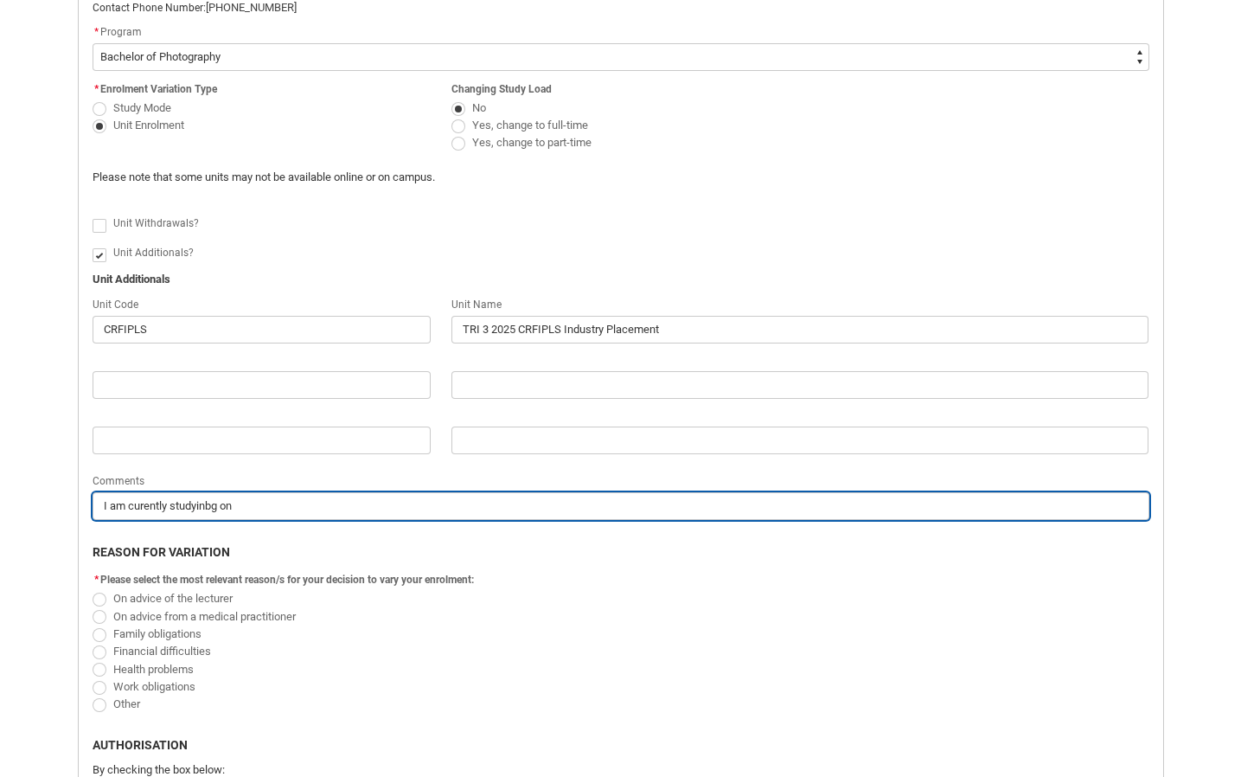
type lightning-primitive-input-simple "I am curently studyinbg onl"
type input "I am curently studyinbg onl"
type lightning-primitive-input-simple "I am curently studyinbg onli"
type input "I am curently studyinbg onli"
type lightning-primitive-input-simple "I am curently studyinbg onlin"
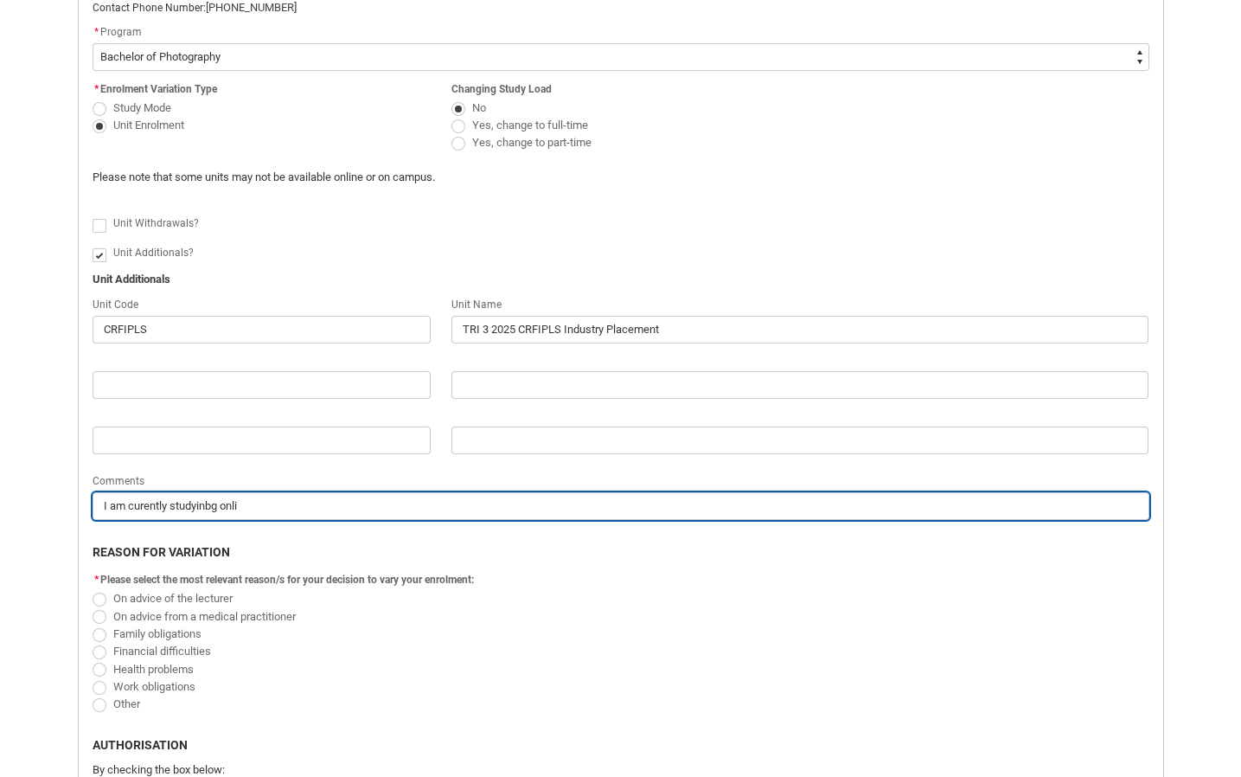
type input "I am curently studyinbg onlin"
type lightning-primitive-input-simple "I am curently studyinbg online"
type input "I am curently studyinbg online"
type lightning-primitive-input-simple "I am curently studyinbg online"
type input "I am curently studyinbg online"
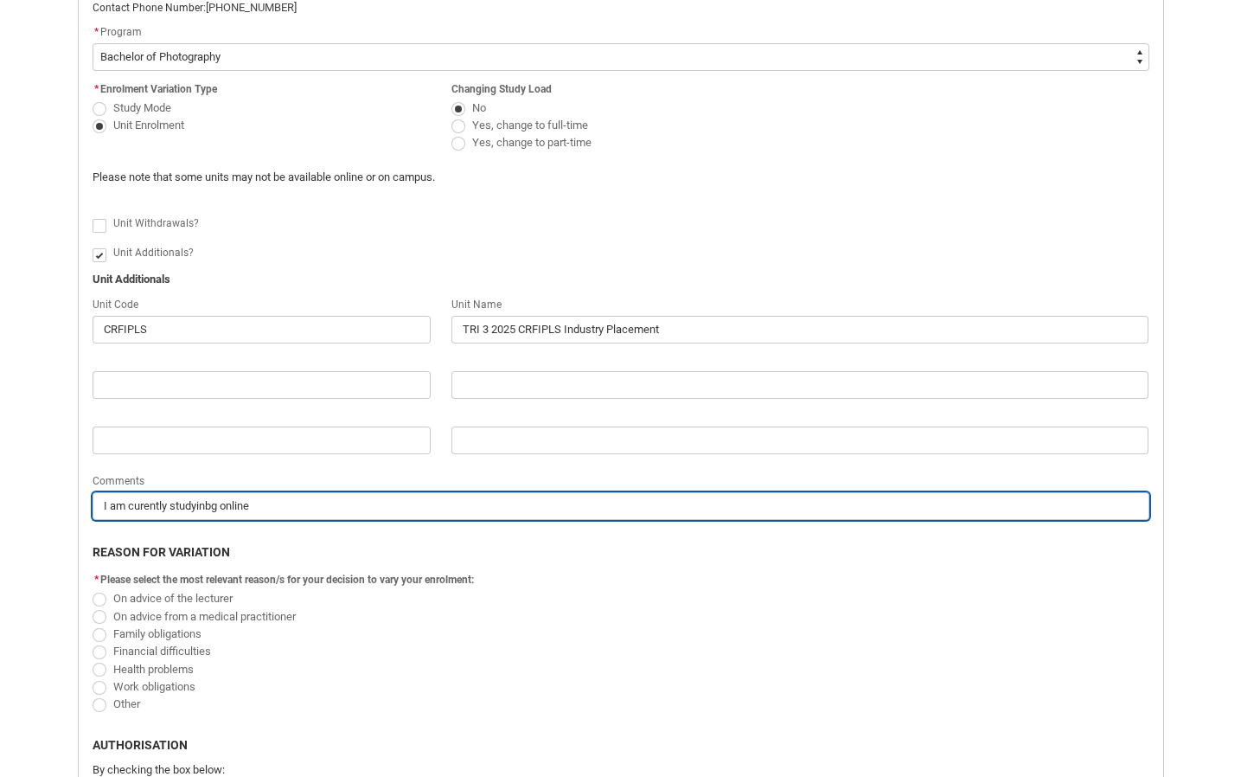
type lightning-primitive-input-simple "I am curently studyinbg online a"
type input "I am curently studyinbg online a"
type lightning-primitive-input-simple "I am curently studyinbg online an"
type input "I am curently studyinbg online an"
type lightning-primitive-input-simple "I am curently studyinbg online and"
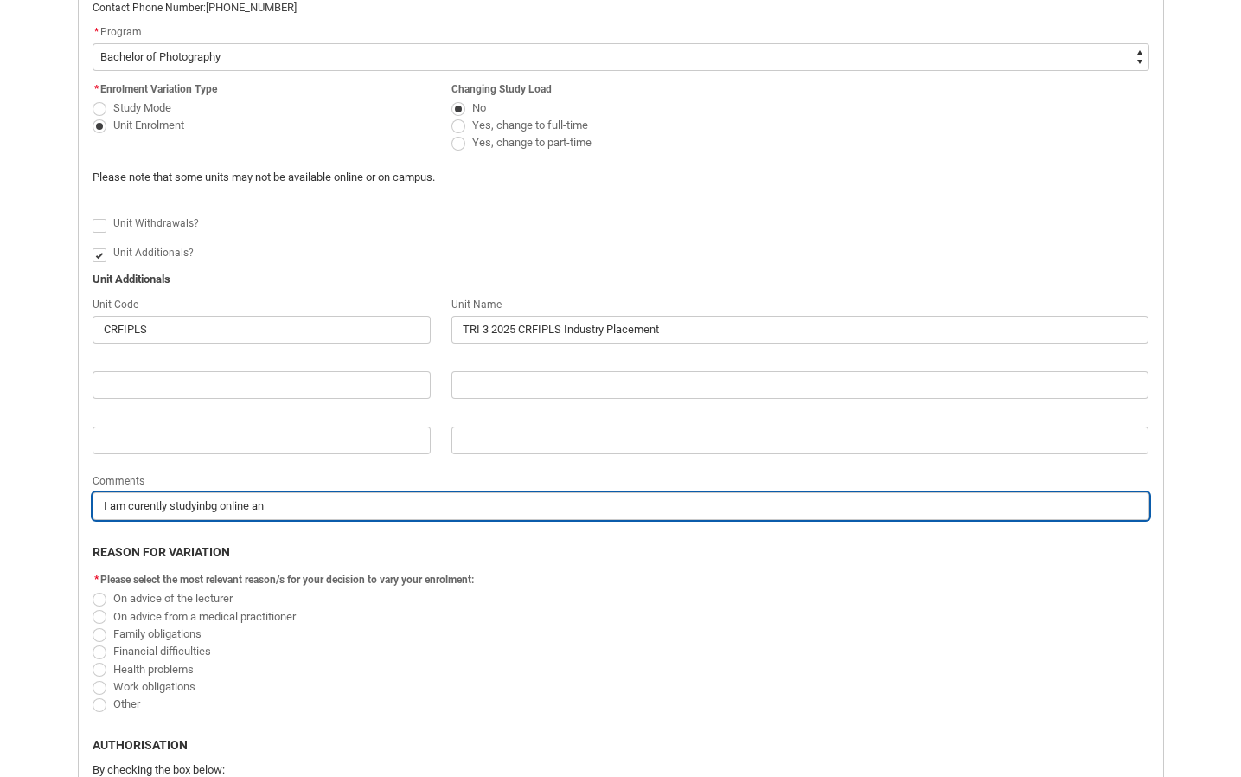
type input "I am curently studyinbg online and"
type lightning-primitive-input-simple "I am curently studyinbg online and"
type input "I am curently studyinbg online and"
type lightning-primitive-input-simple "I am curently studyinbg online and w"
type input "I am curently studyinbg online and w"
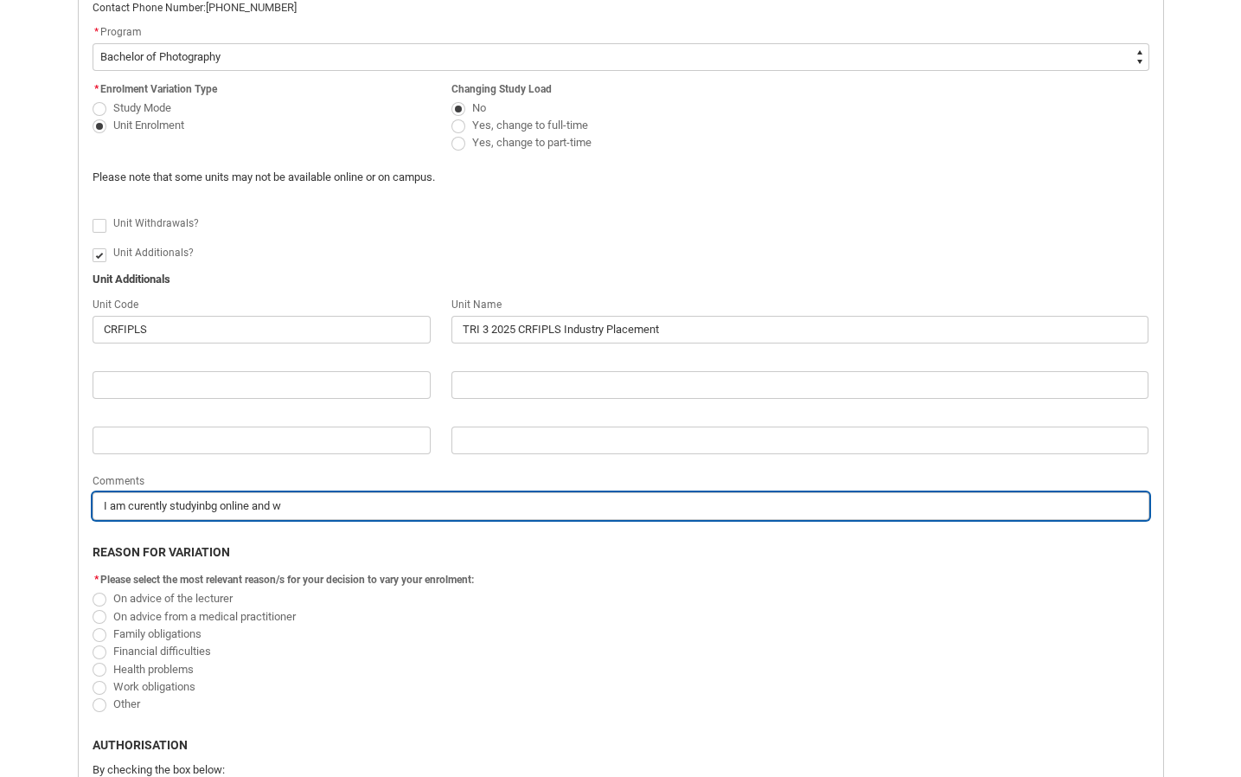
type lightning-primitive-input-simple "I am curently studyinbg online and wh"
type input "I am curently studyinbg online and wh"
type lightning-primitive-input-simple "I am curently studyinbg online and whi"
type input "I am curently studyinbg online and whi"
type lightning-primitive-input-simple "I am curently studyinbg online and whis"
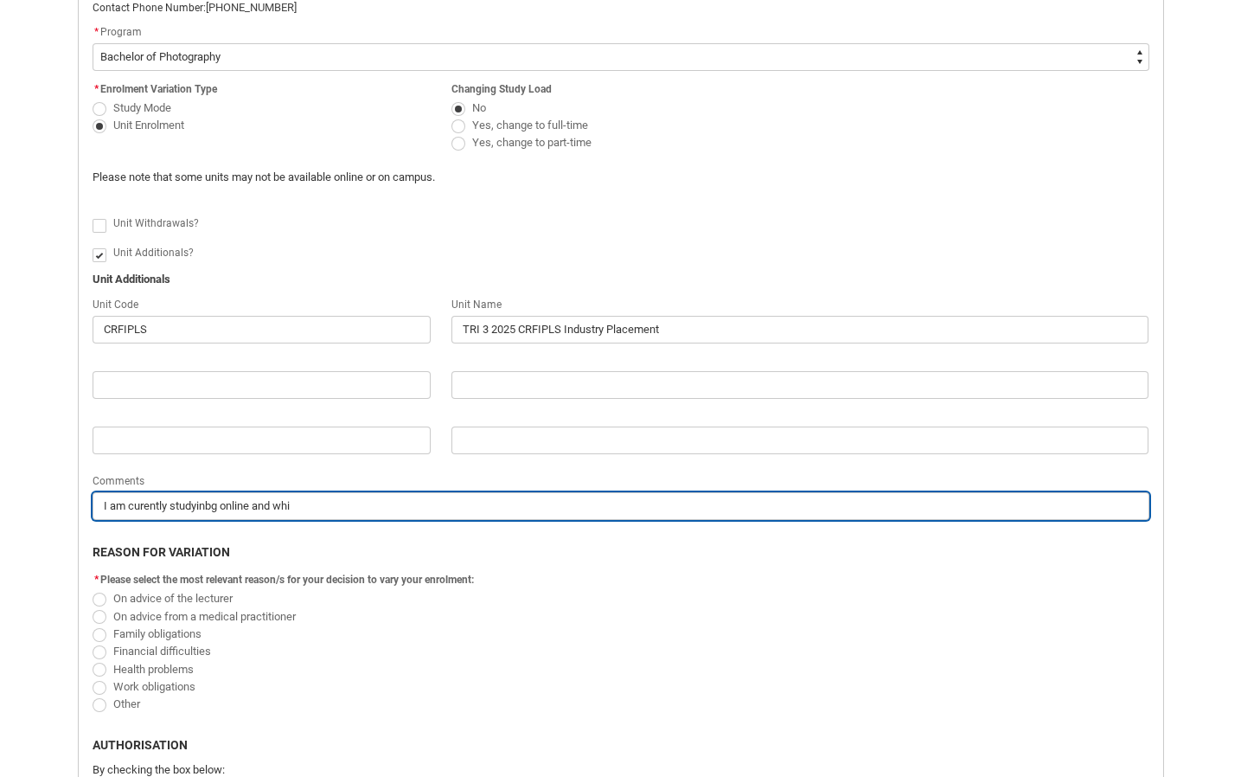
type input "I am curently studyinbg online and whis"
type lightning-primitive-input-simple "I am curently studyinbg online and whis"
type input "I am curently studyinbg online and whis"
type lightning-primitive-input-simple "I am curently studyinbg online and whis w"
type input "I am curently studyinbg online and whis w"
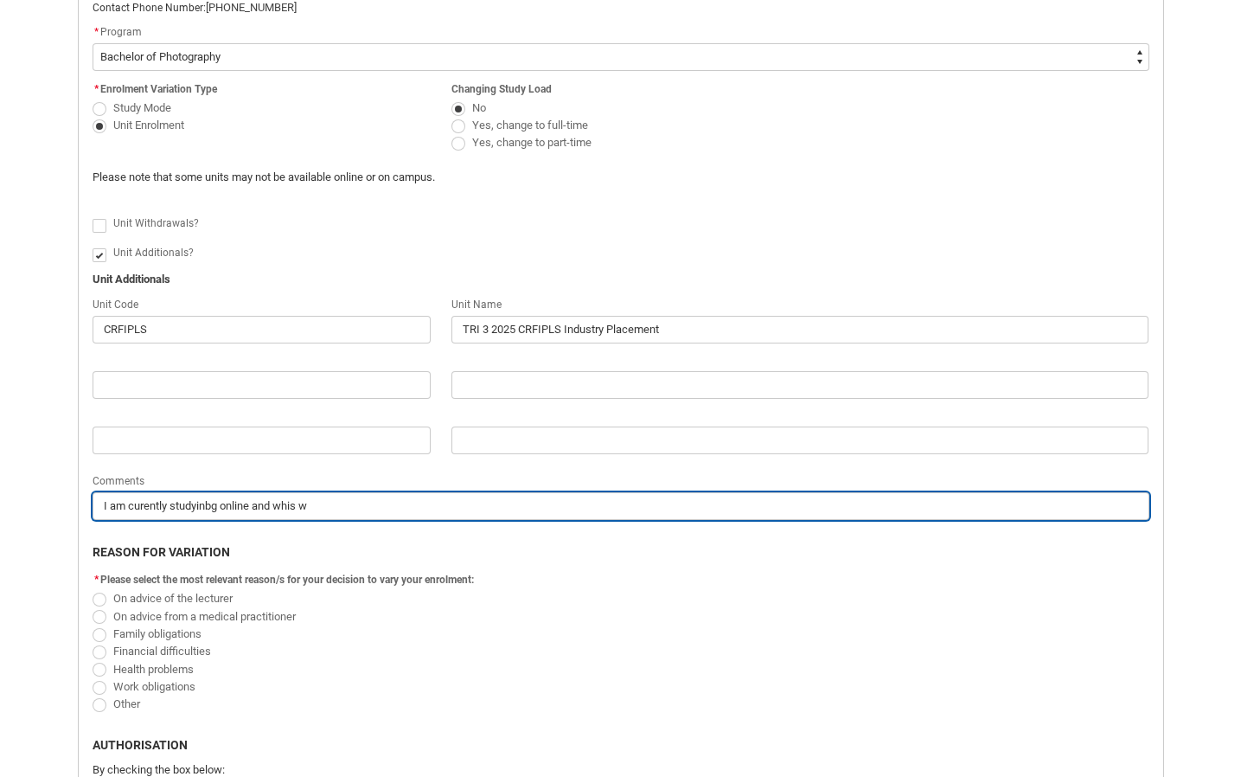
type lightning-primitive-input-simple "I am curently studyinbg online and whis wa"
type input "I am curently studyinbg online and whis wa"
type lightning-primitive-input-simple "I am curently studyinbg online and whis was"
type input "I am curently studyinbg online and whis was"
type lightning-primitive-input-simple "I am curently studyinbg online and whis wasn"
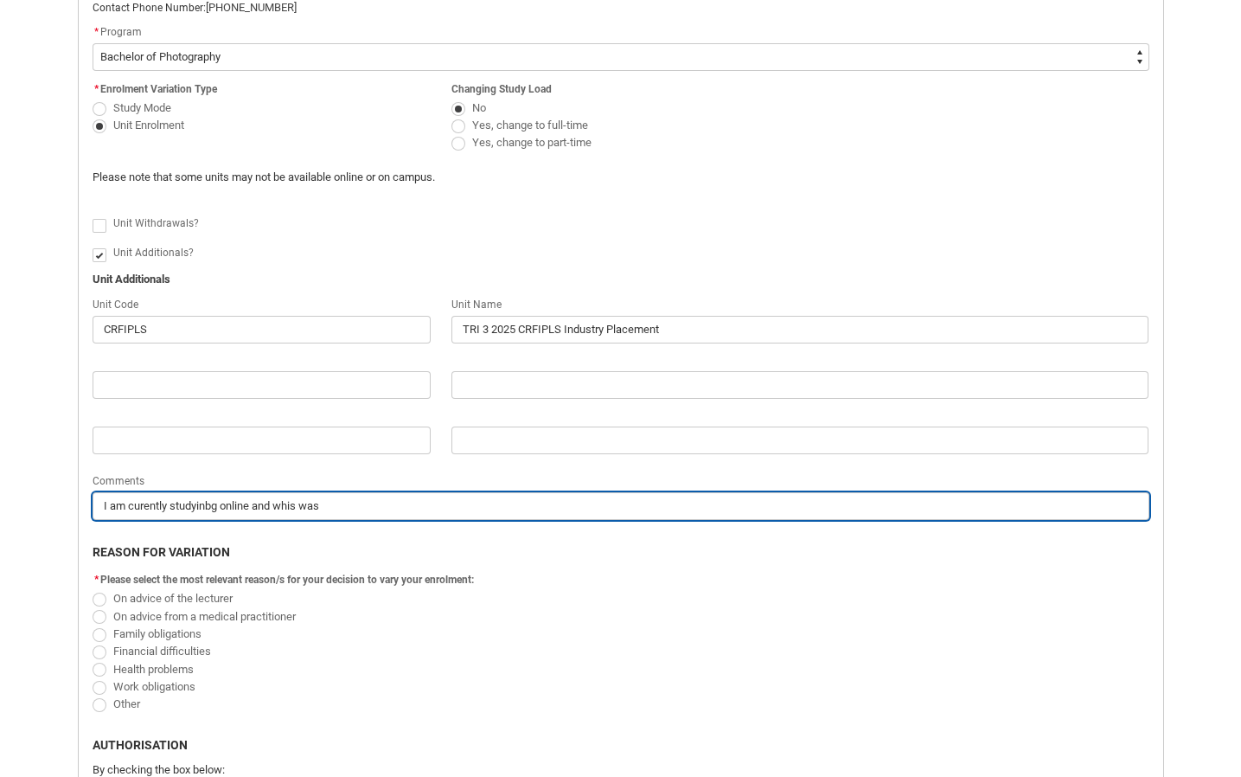
type input "I am curently studyinbg online and whis wasn"
type lightning-primitive-input-simple "I am curently studyinbg online and whis wasnt"
type input "I am curently studyinbg online and whis wasnt"
type lightning-primitive-input-simple "I am curently studyinbg online and whis wasnt"
type input "I am curently studyinbg online and whis wasnt"
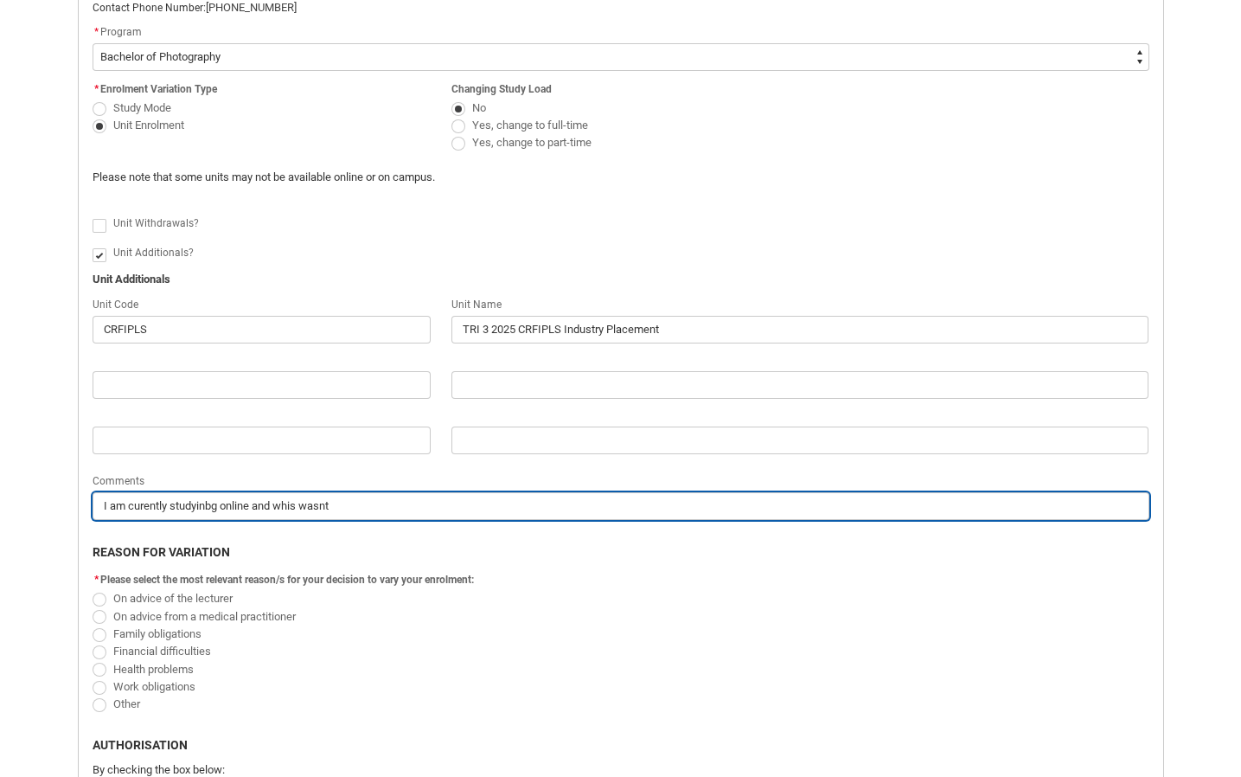
type lightning-primitive-input-simple "I am curently studyinbg online and whis wasnt o"
type input "I am curently studyinbg online and whis wasnt o"
type lightning-primitive-input-simple "I am curently studyinbg online and whis wasnt on"
type input "I am curently studyinbg online and whis wasnt on"
type lightning-primitive-input-simple "I am curently studyinbg online and whis wasnt on"
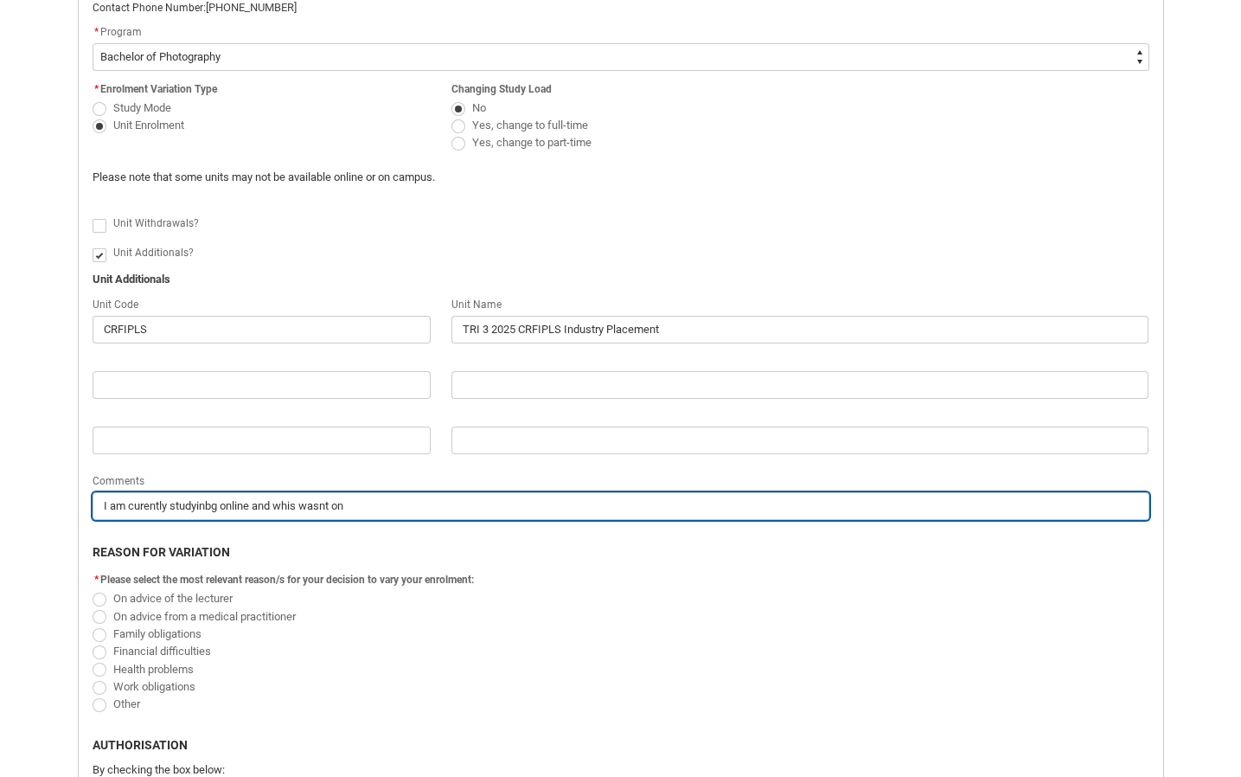
type input "I am curently studyinbg online and whis wasnt on"
type lightning-primitive-input-simple "I am curently studyinbg online and whis wasnt on m"
type input "I am curently studyinbg online and whis wasnt on m"
type lightning-primitive-input-simple "I am curently studyinbg online and whis wasnt on mt"
type input "I am curently studyinbg online and whis wasnt on mt"
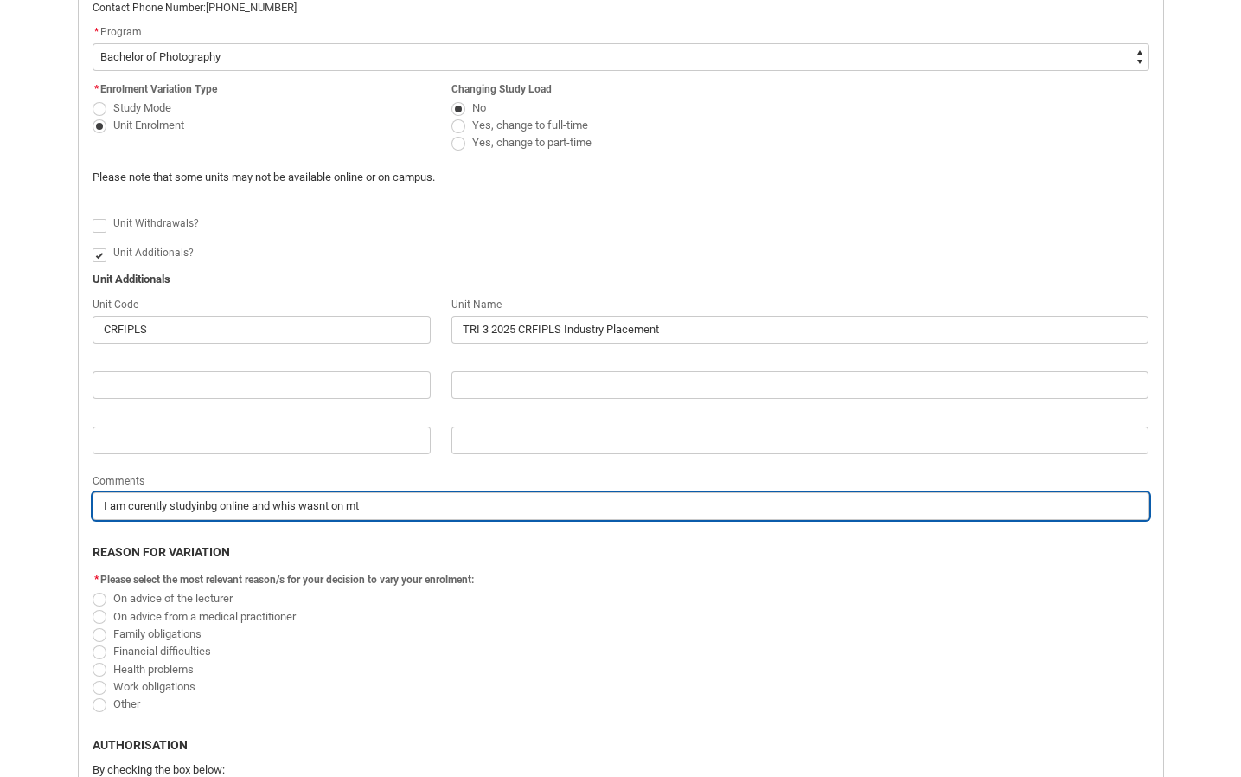
type lightning-primitive-input-simple "I am curently studyinbg online and whis wasnt on mt"
type input "I am curently studyinbg online and whis wasnt on mt"
type lightning-primitive-input-simple "I am curently studyinbg online and whis wasnt on mt t"
type input "I am curently studyinbg online and whis wasnt on mt t"
type lightning-primitive-input-simple "I am curently studyinbg online and whis wasnt on mt ti"
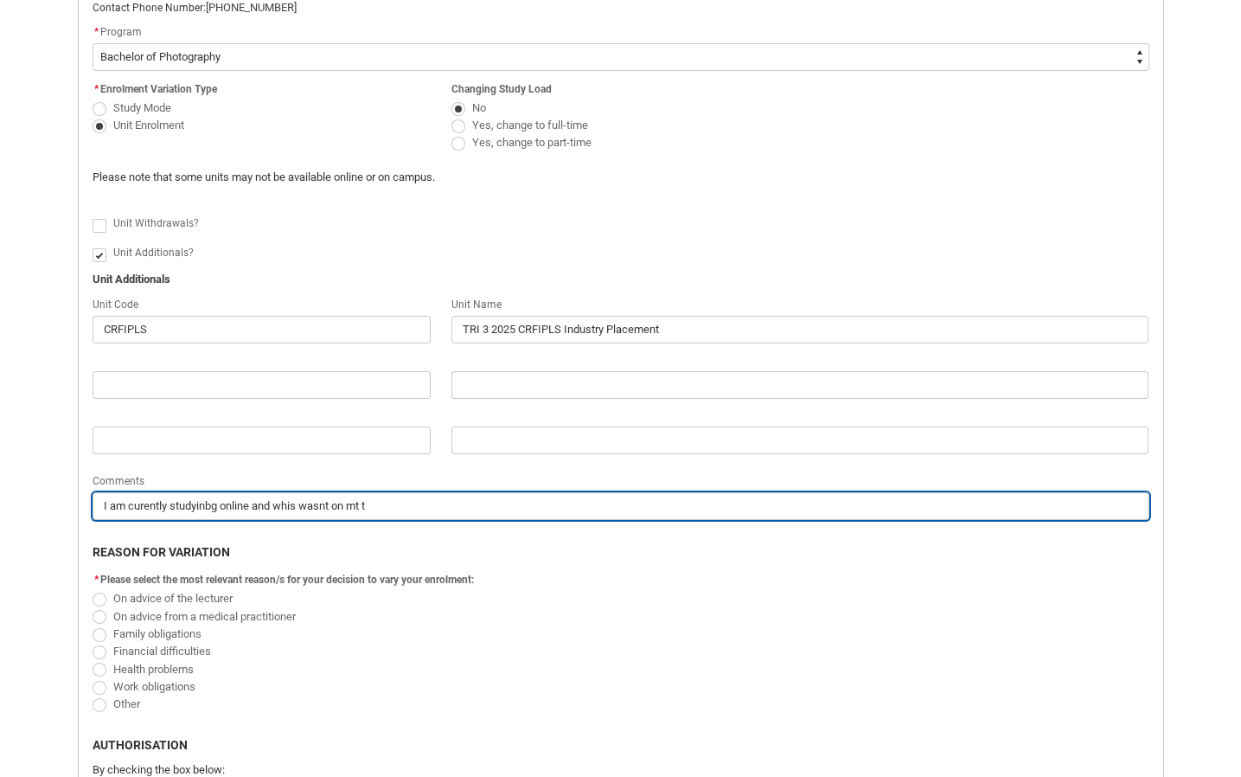
type input "I am curently studyinbg online and whis wasnt on mt ti"
type lightning-primitive-input-simple "I am curently studyinbg online and whis wasnt on mt [PERSON_NAME]"
type input "I am curently studyinbg online and whis wasnt on mt [PERSON_NAME]"
type lightning-primitive-input-simple "I am curently studyinbg online and whis wasnt on mt time"
type input "I am curently studyinbg online and whis wasnt on mt time"
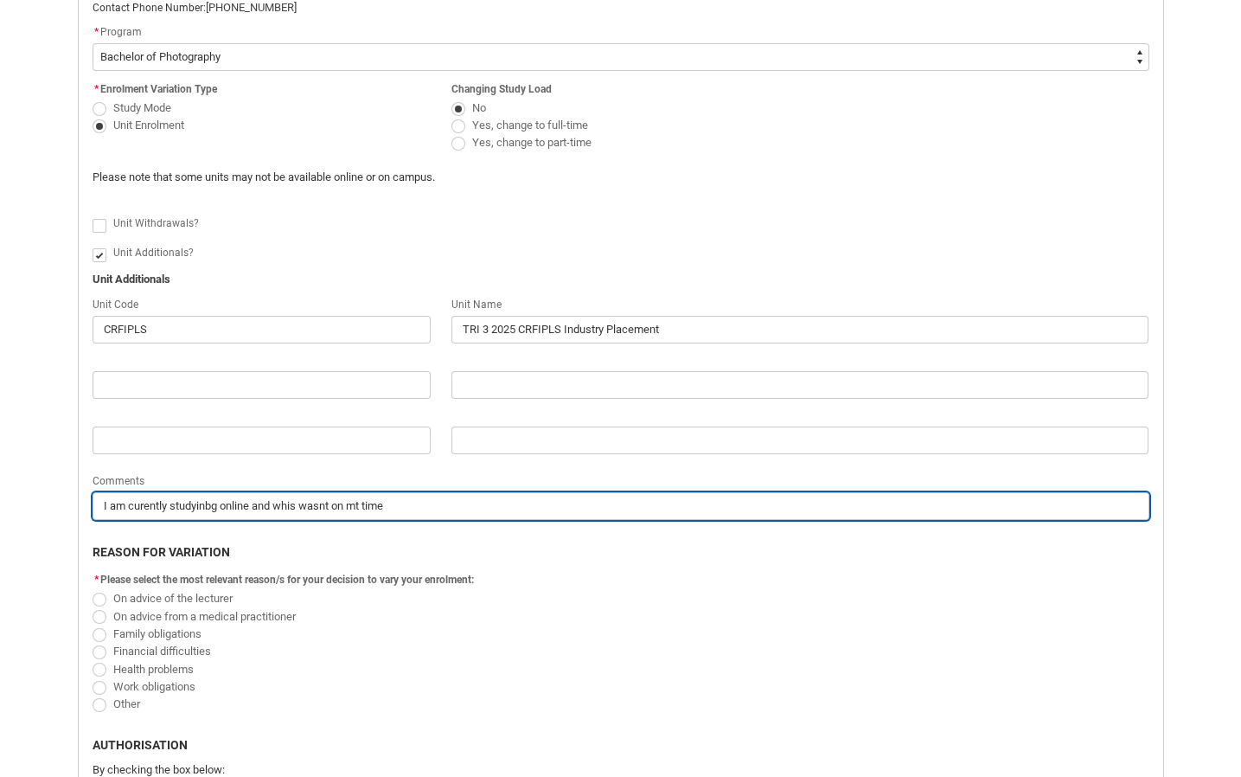
type lightning-primitive-input-simple "I am curently studyinbg online and whis wasnt on mt timet"
type input "I am curently studyinbg online and whis wasnt on mt timet"
type lightning-primitive-input-simple "I am curently studyinbg online and whis wasnt on mt timeta"
type input "I am curently studyinbg online and whis wasnt on mt timeta"
type lightning-primitive-input-simple "I am curently studyinbg online and whis wasnt on mt timetab"
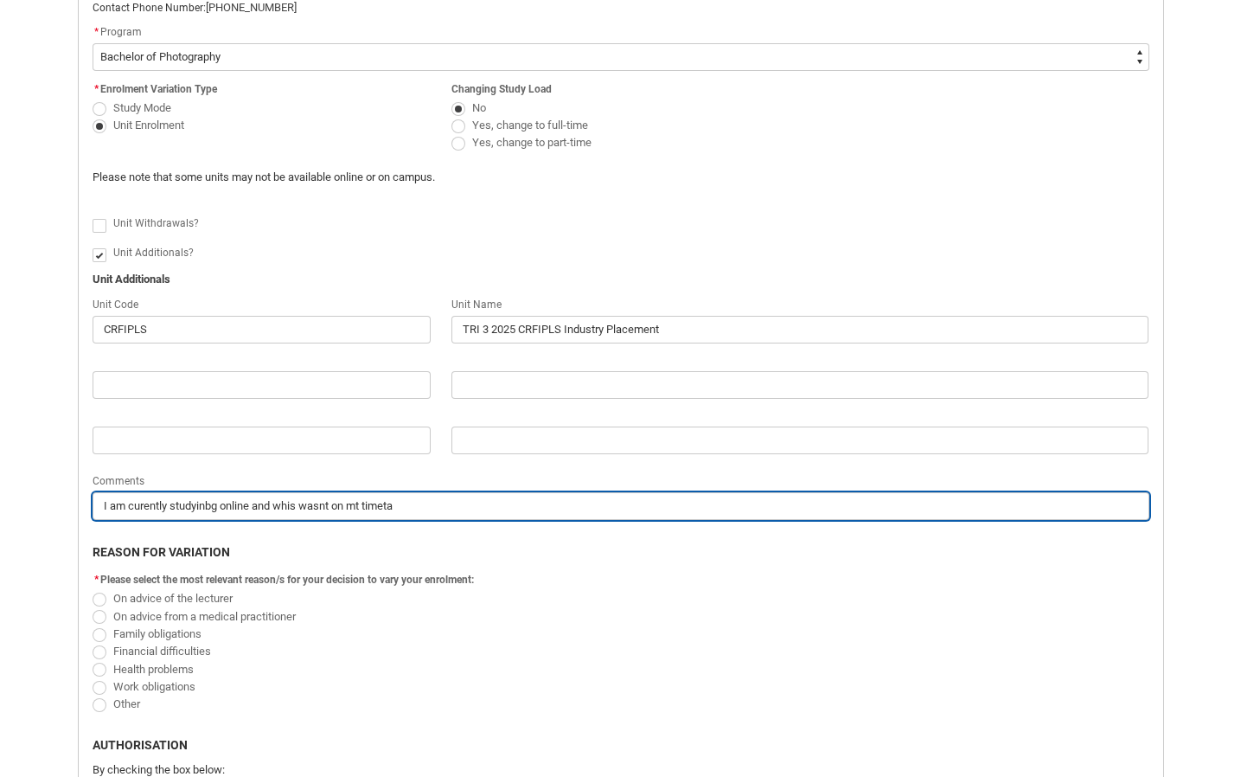
type input "I am curently studyinbg online and whis wasnt on mt timetab"
type lightning-primitive-input-simple "I am curently studyinbg online and whis wasnt on mt timetabl"
type input "I am curently studyinbg online and whis wasnt on mt timetabl"
type lightning-primitive-input-simple "I am curently studyinbg online and whis wasnt on mt timetable"
type input "I am curently studyinbg online and whis wasnt on mt timetable"
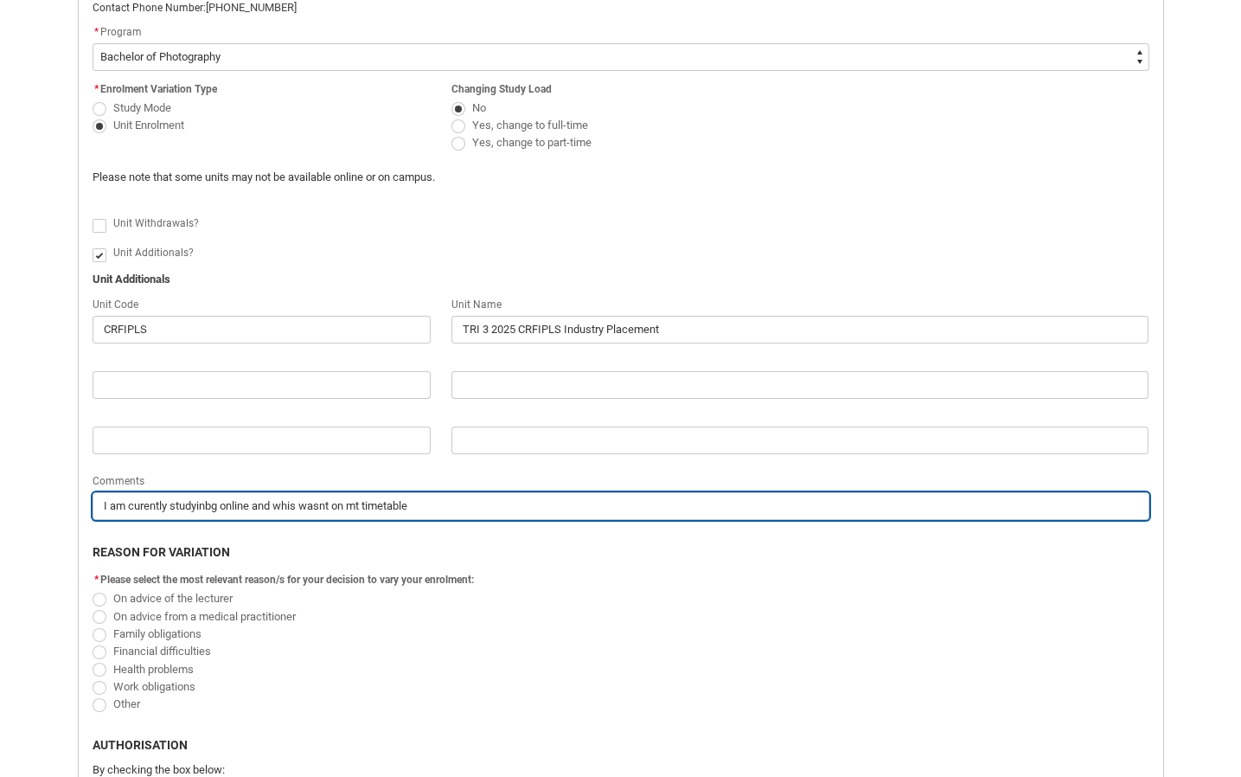
click at [140, 509] on input "I am curently studyinbg online and whis wasnt on mt timetable" at bounding box center [621, 506] width 1057 height 28
type lightning-primitive-input-simple "I am currently studyinbg online and whis wasnt on mt timetable"
type input "I am currently studyinbg online and whis wasnt on mt timetable"
type lightning-primitive-input-simple "I am currently studying online and whis wasnt on mt timetable"
type input "I am currently studying online and whis wasnt on mt timetable"
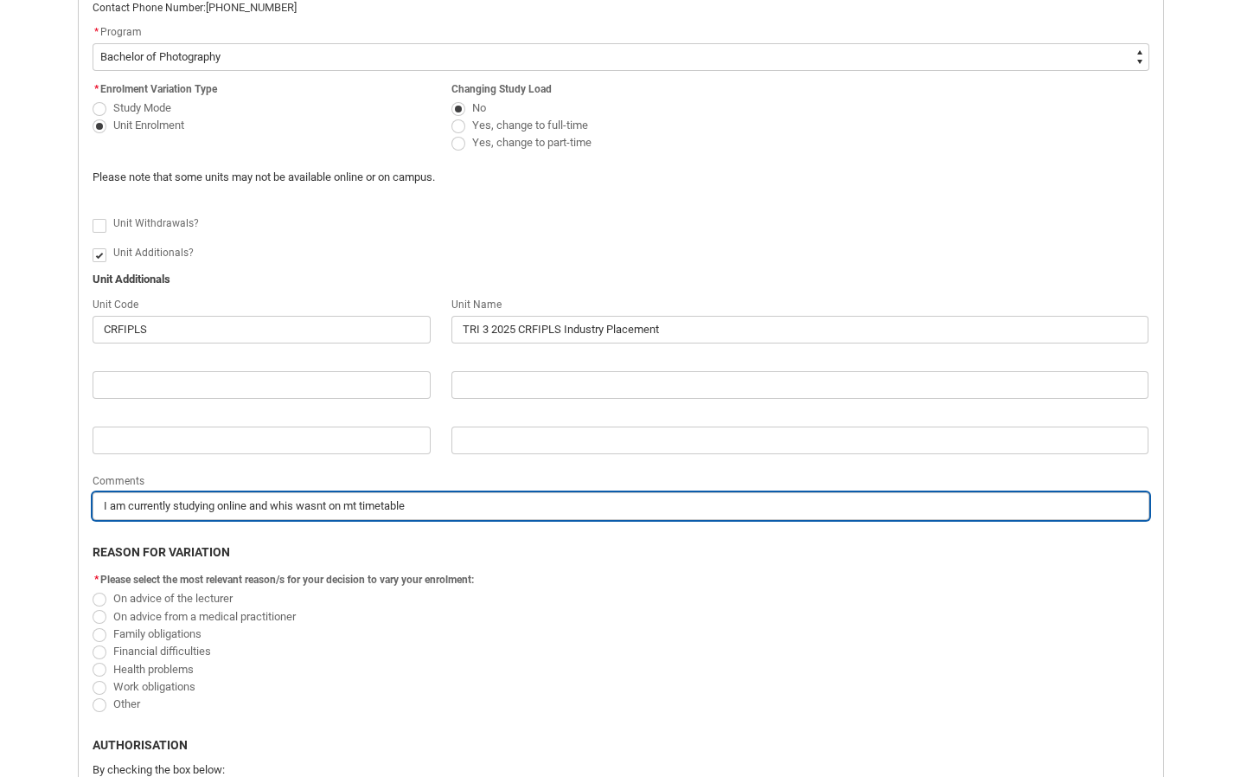
type lightning-primitive-input-simple "I am currently studying online and wasnt on mt timetable"
type input "I am currently studying online and wasnt on mt timetable"
type lightning-primitive-input-simple "I am currently studying online and h wasnt on mt timetable"
type input "I am currently studying online and h wasnt on mt timetable"
type lightning-primitive-input-simple "I am currently studying online and hi wasnt on mt timetable"
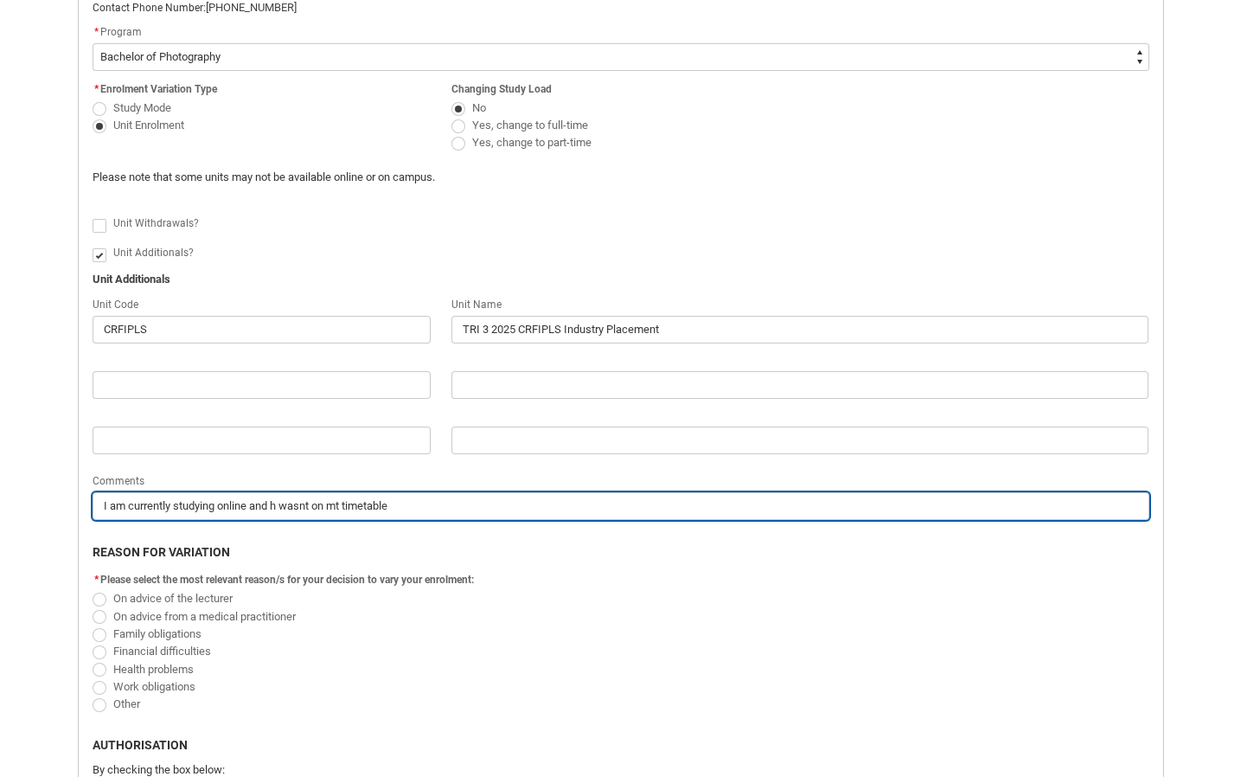
type input "I am currently studying online and hi wasnt on mt timetable"
type lightning-primitive-input-simple "I am currently studying online and h wasnt on mt timetable"
type input "I am currently studying online and h wasnt on mt timetable"
type lightning-primitive-input-simple "I am currently studying online and wasnt on mt timetable"
type input "I am currently studying online and wasnt on mt timetable"
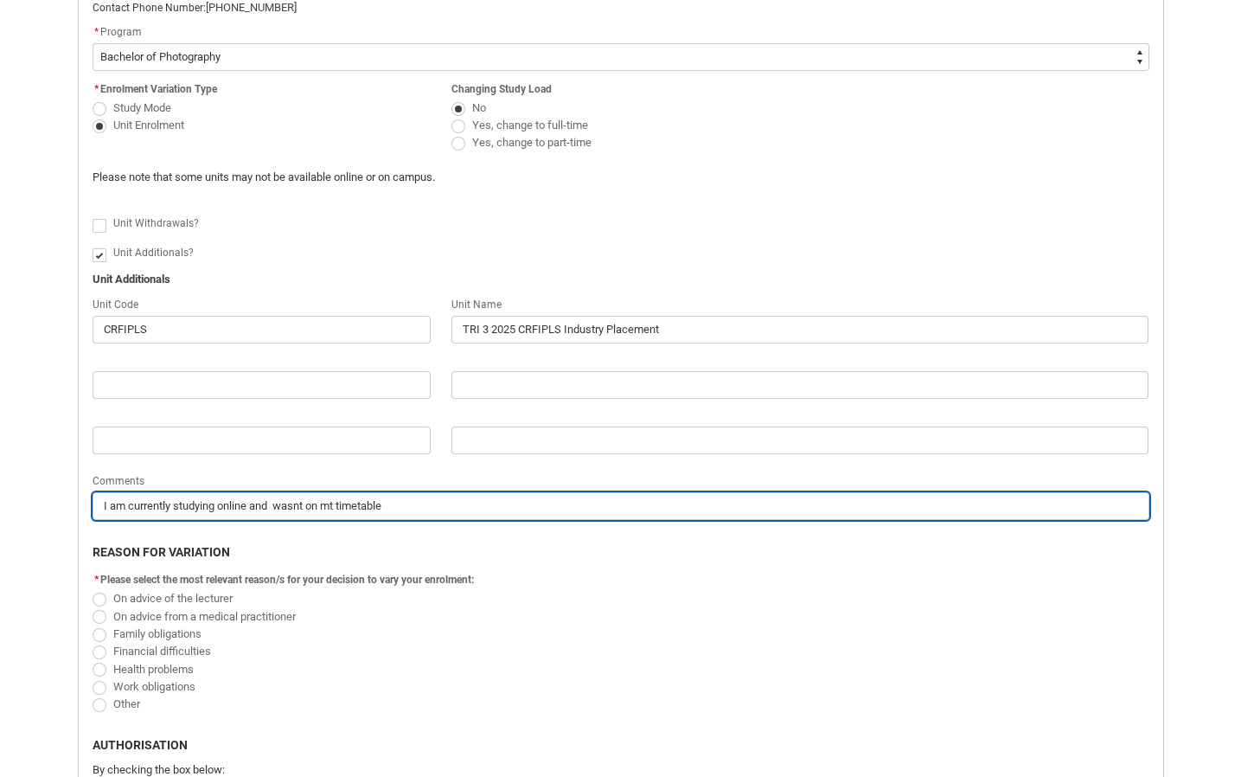
type lightning-primitive-input-simple "I am currently studying online and t wasnt on mt timetable"
type input "I am currently studying online and t wasnt on mt timetable"
click at [356, 509] on input "I am currently studying online and this wasn't on mt timetable" at bounding box center [621, 506] width 1057 height 28
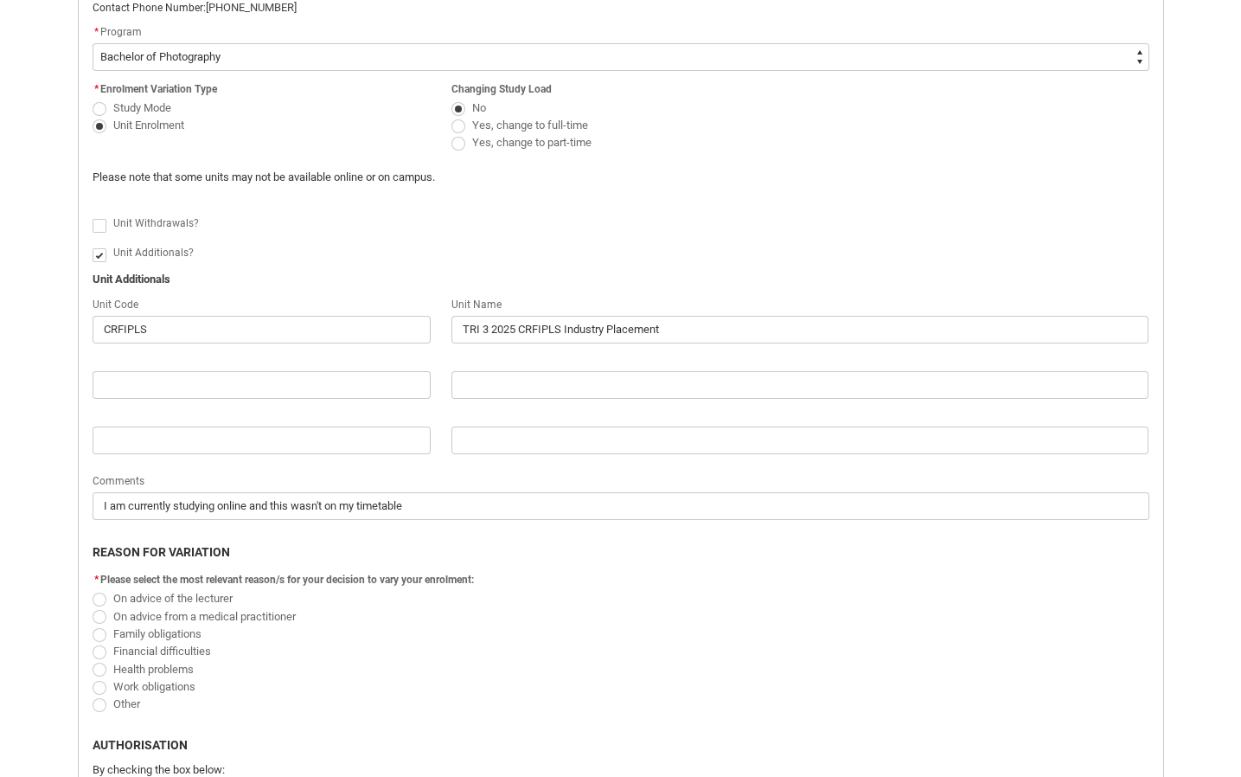
click at [913, 576] on fieldset "* Please select the most relevant reason/s for your decision to vary your enrol…" at bounding box center [621, 640] width 1057 height 144
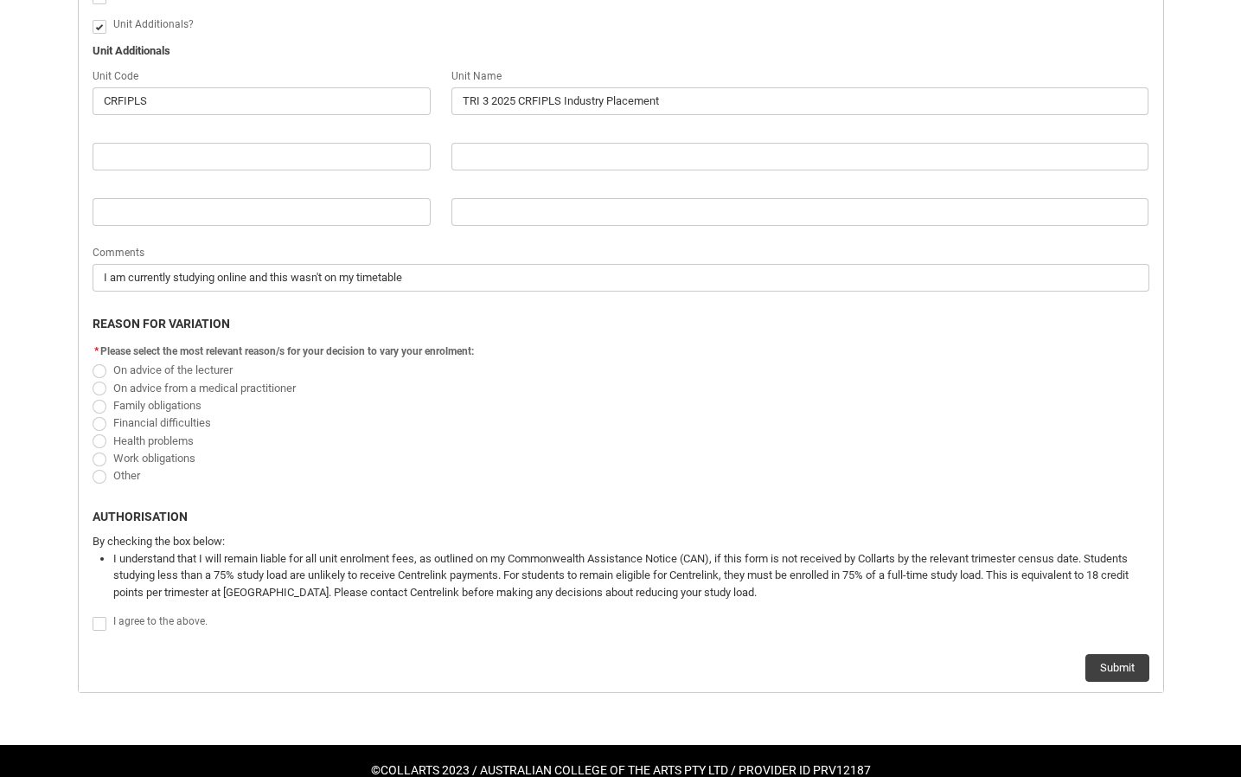
scroll to position [790, 0]
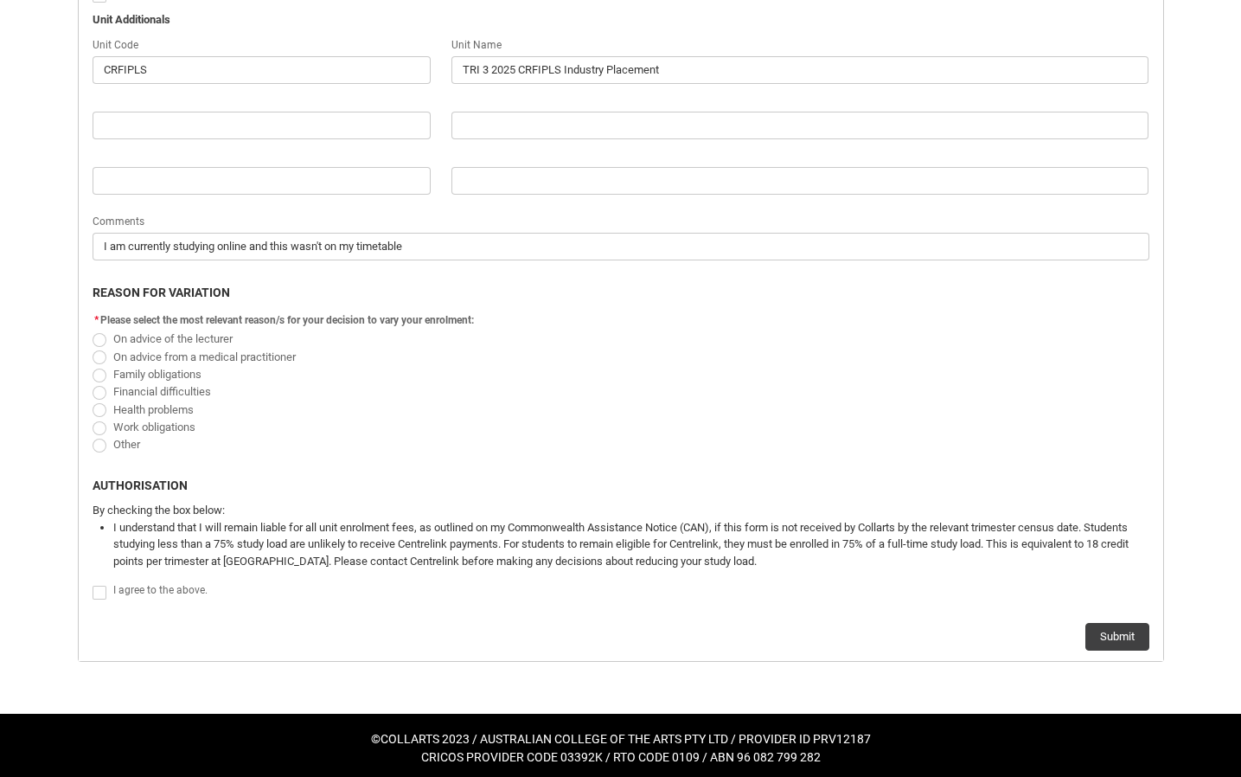
click at [99, 336] on span "Redu_Student_Request flow" at bounding box center [100, 340] width 14 height 14
click at [93, 330] on input "On advice of the lecturer" at bounding box center [92, 329] width 1 height 1
click at [104, 582] on lightning-input "Redu_Student_Request flow" at bounding box center [103, 591] width 21 height 22
click at [111, 593] on label "Redu_Student_Request flow" at bounding box center [103, 591] width 21 height 13
click at [93, 583] on input "Redu_Student_Request flow" at bounding box center [92, 582] width 1 height 1
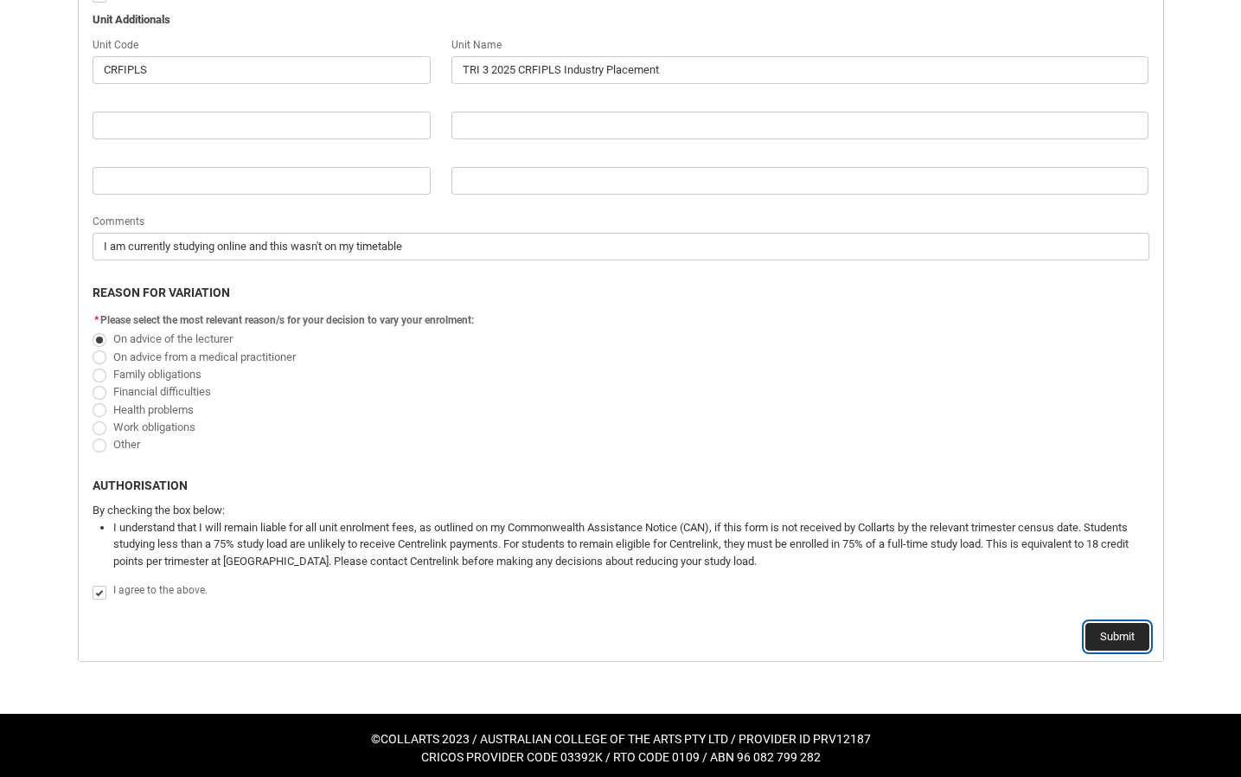
click at [1121, 631] on button "Submit" at bounding box center [1118, 637] width 64 height 28
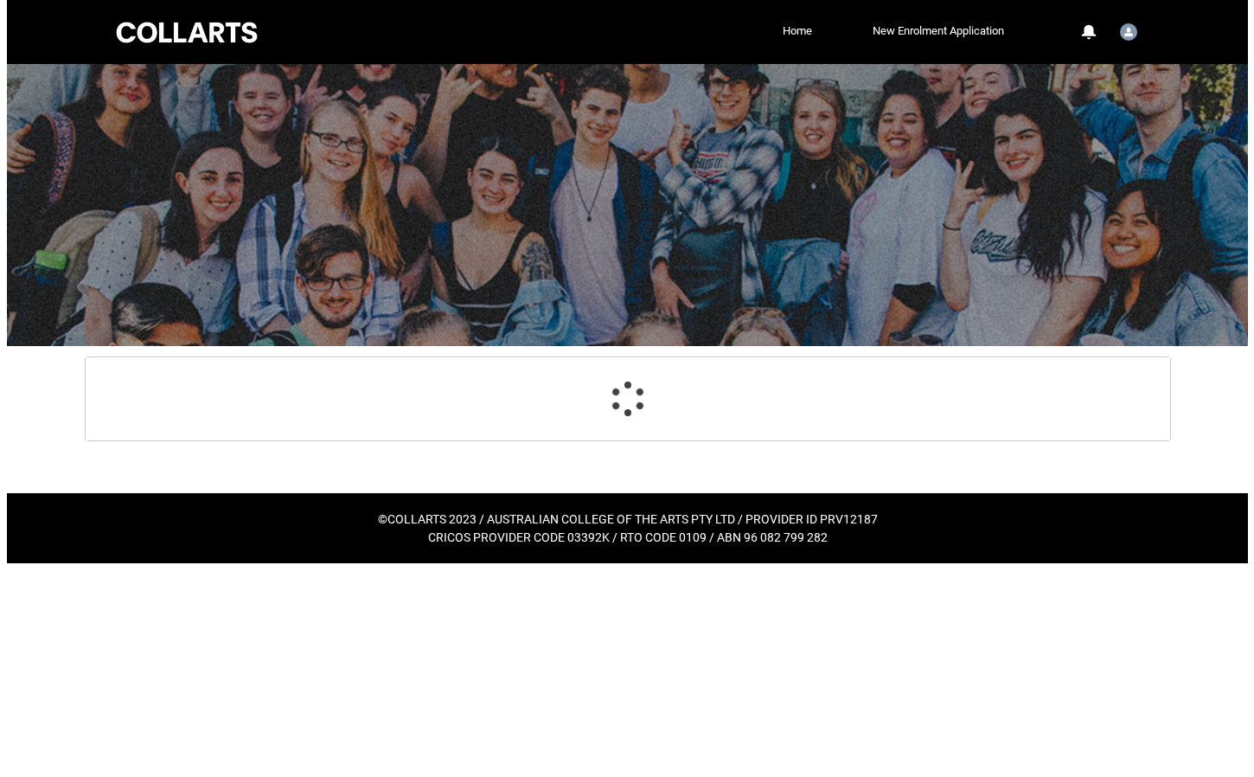
scroll to position [0, 0]
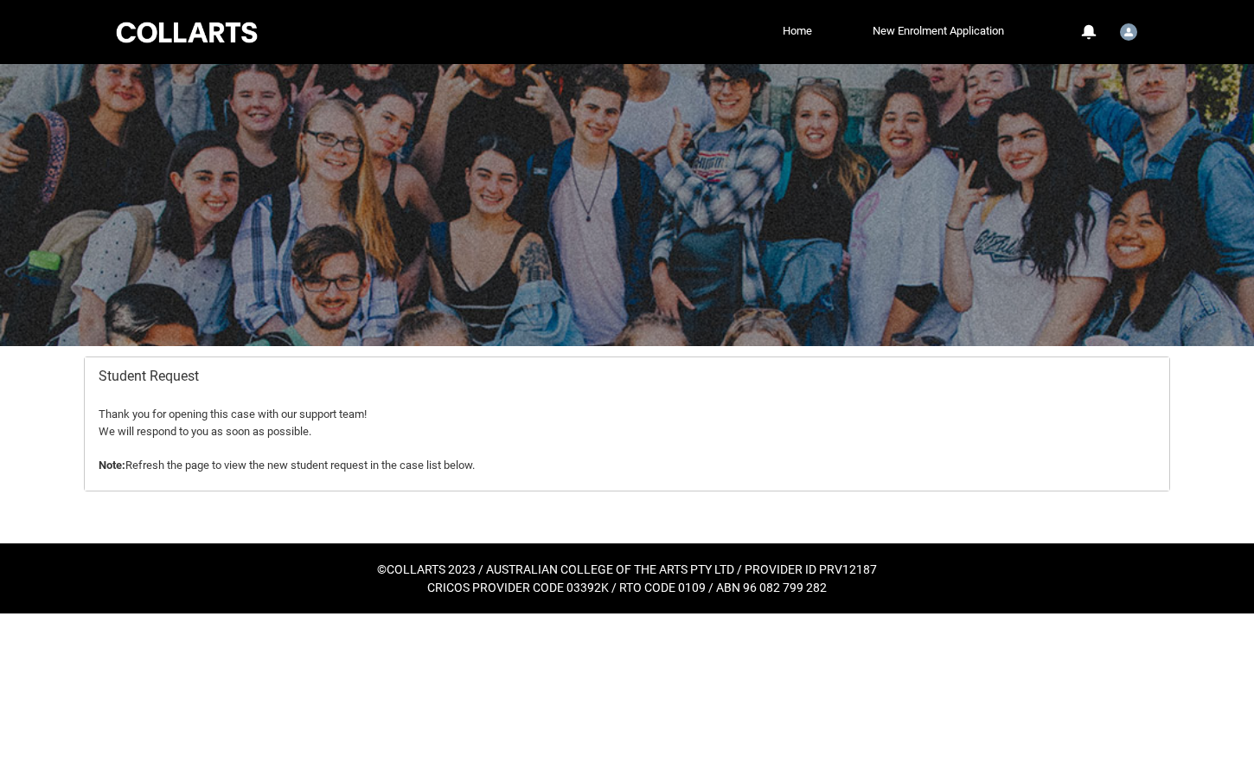
drag, startPoint x: 1114, startPoint y: 635, endPoint x: 823, endPoint y: 613, distance: 291.4
click at [823, 613] on html "Loading × Sorry to interrupt CSS Error Refresh Skip to Main Content Collarts Ed…" at bounding box center [627, 306] width 1254 height 613
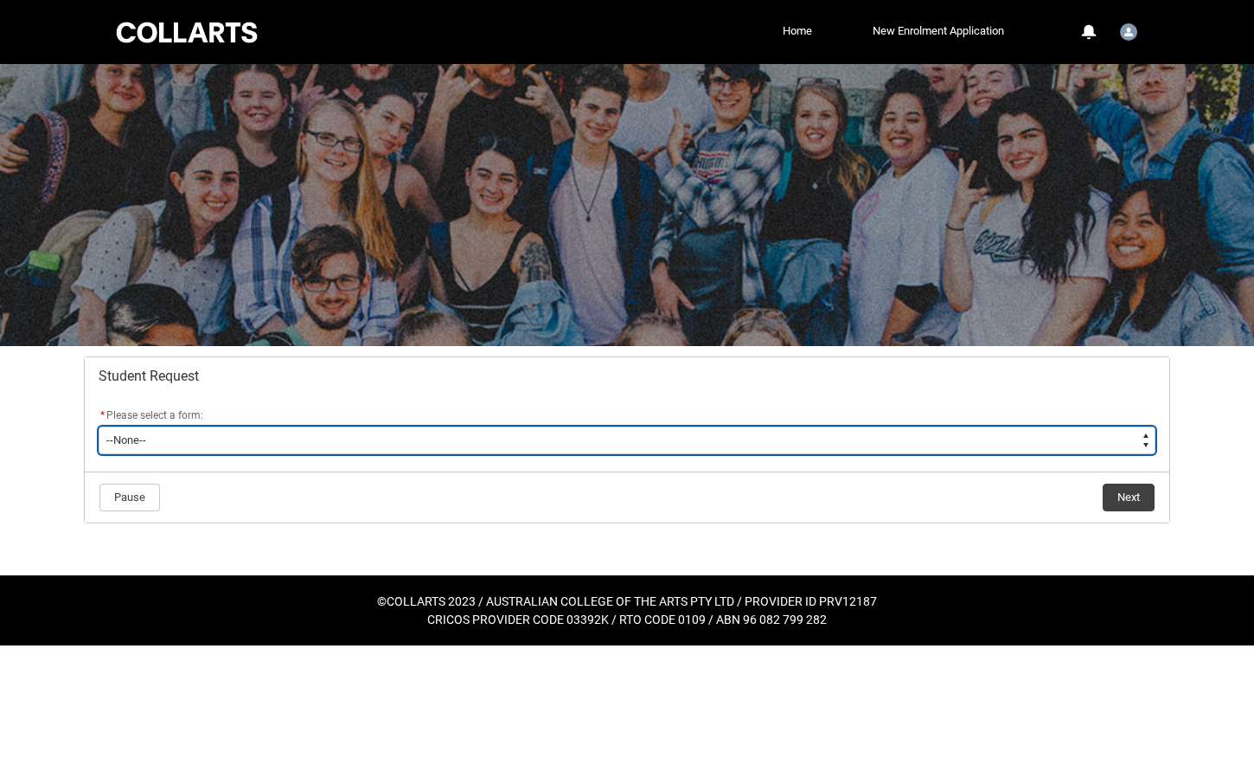
click at [415, 440] on select "--None-- Academic Transcript Application to Appeal Assignment Extension Change …" at bounding box center [627, 440] width 1057 height 28
